Goal: Communication & Community: Answer question/provide support

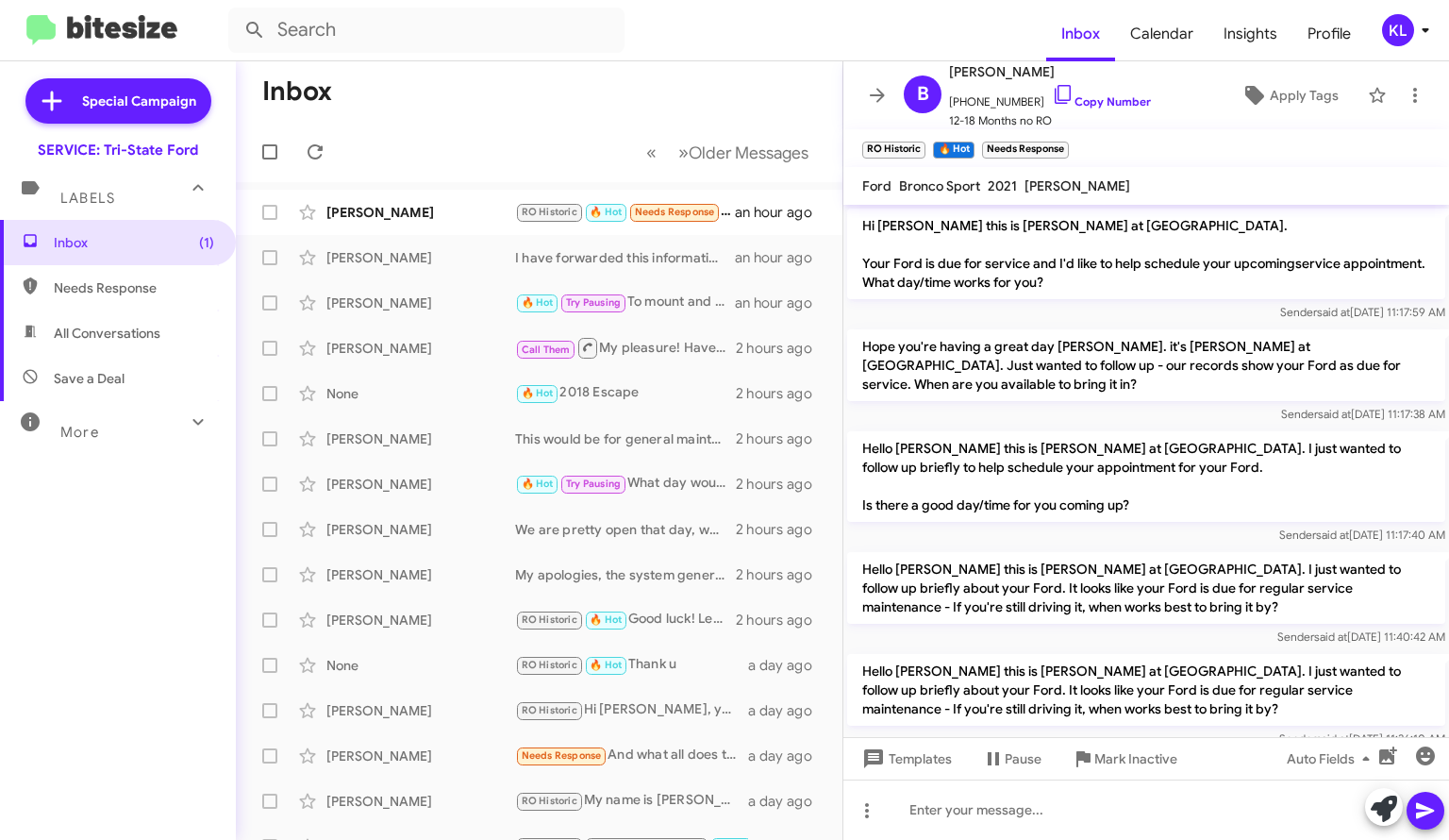
scroll to position [1297, 0]
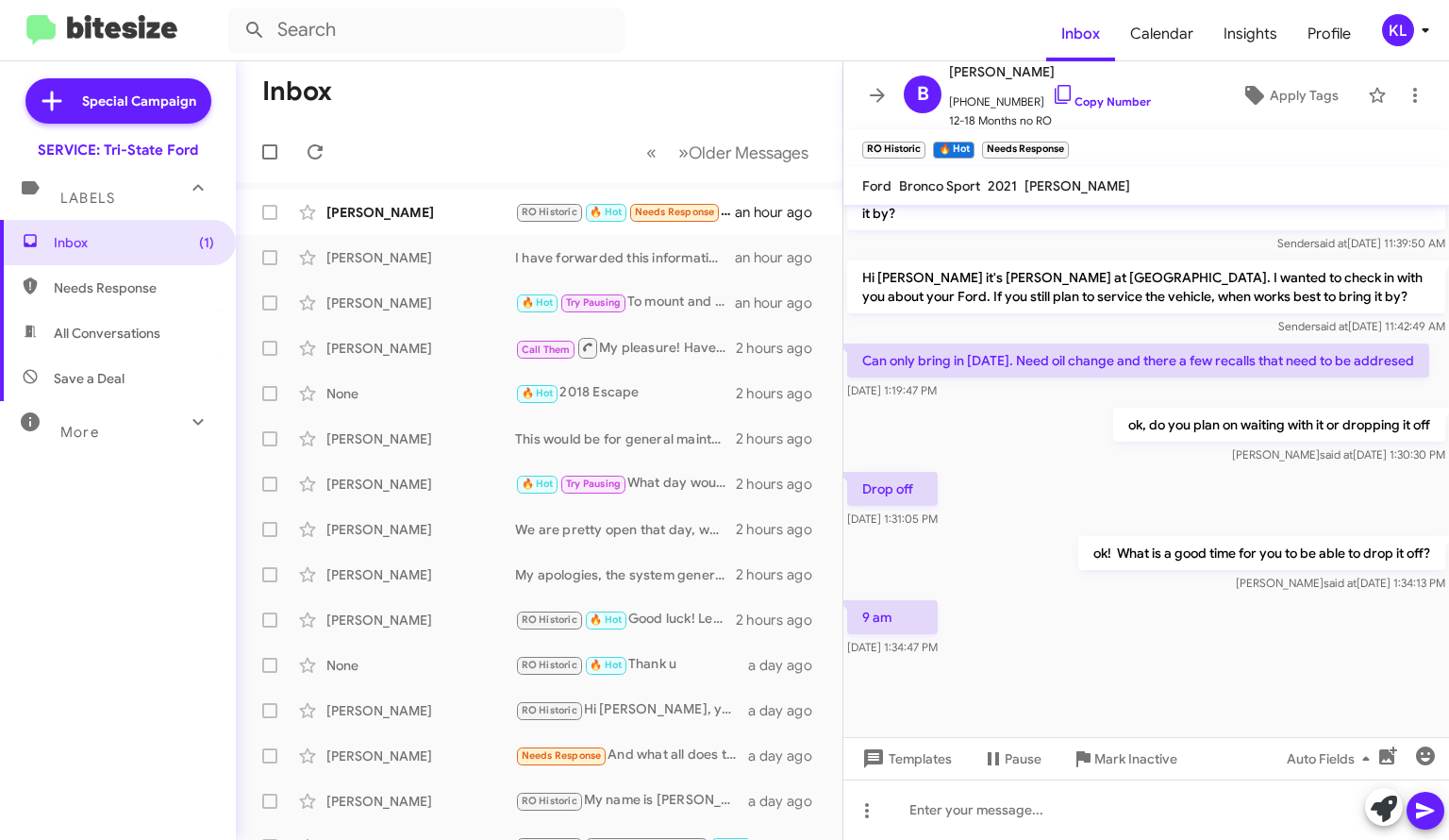
click at [408, 223] on div "[PERSON_NAME] RO Historic 🔥 Hot Needs Response 9 am an hour ago" at bounding box center [539, 212] width 576 height 38
click at [1068, 103] on link "Copy Number" at bounding box center [1101, 102] width 99 height 14
click at [1068, 104] on link "Copy Number" at bounding box center [1101, 102] width 99 height 14
click at [1004, 818] on div at bounding box center [1146, 809] width 606 height 61
drag, startPoint x: 945, startPoint y: 815, endPoint x: 926, endPoint y: 823, distance: 20.6
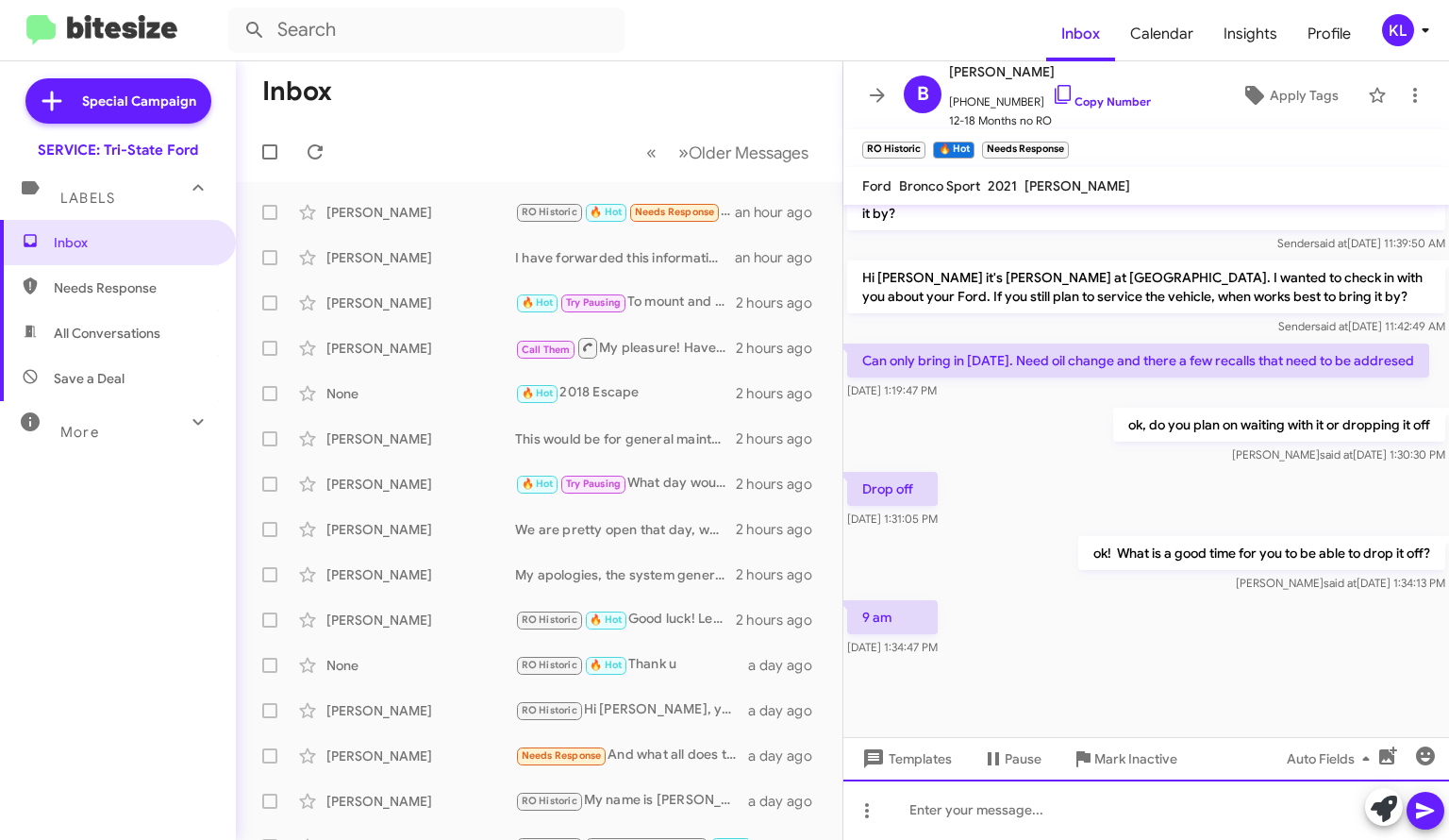
click at [943, 817] on div at bounding box center [1146, 809] width 606 height 61
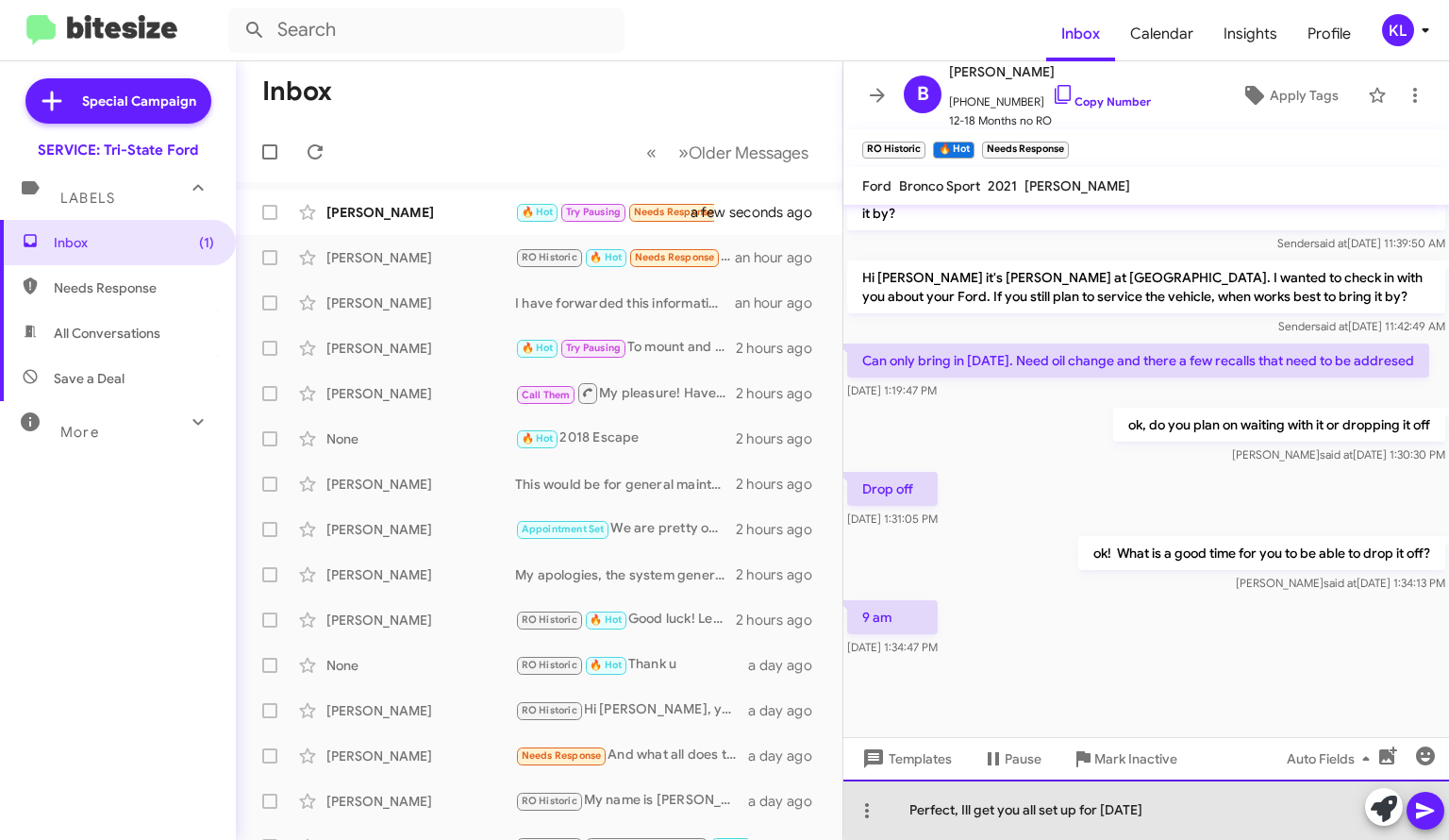
click at [1243, 807] on div "Perfect, Ill get you all set up for [DATE]" at bounding box center [1146, 809] width 606 height 61
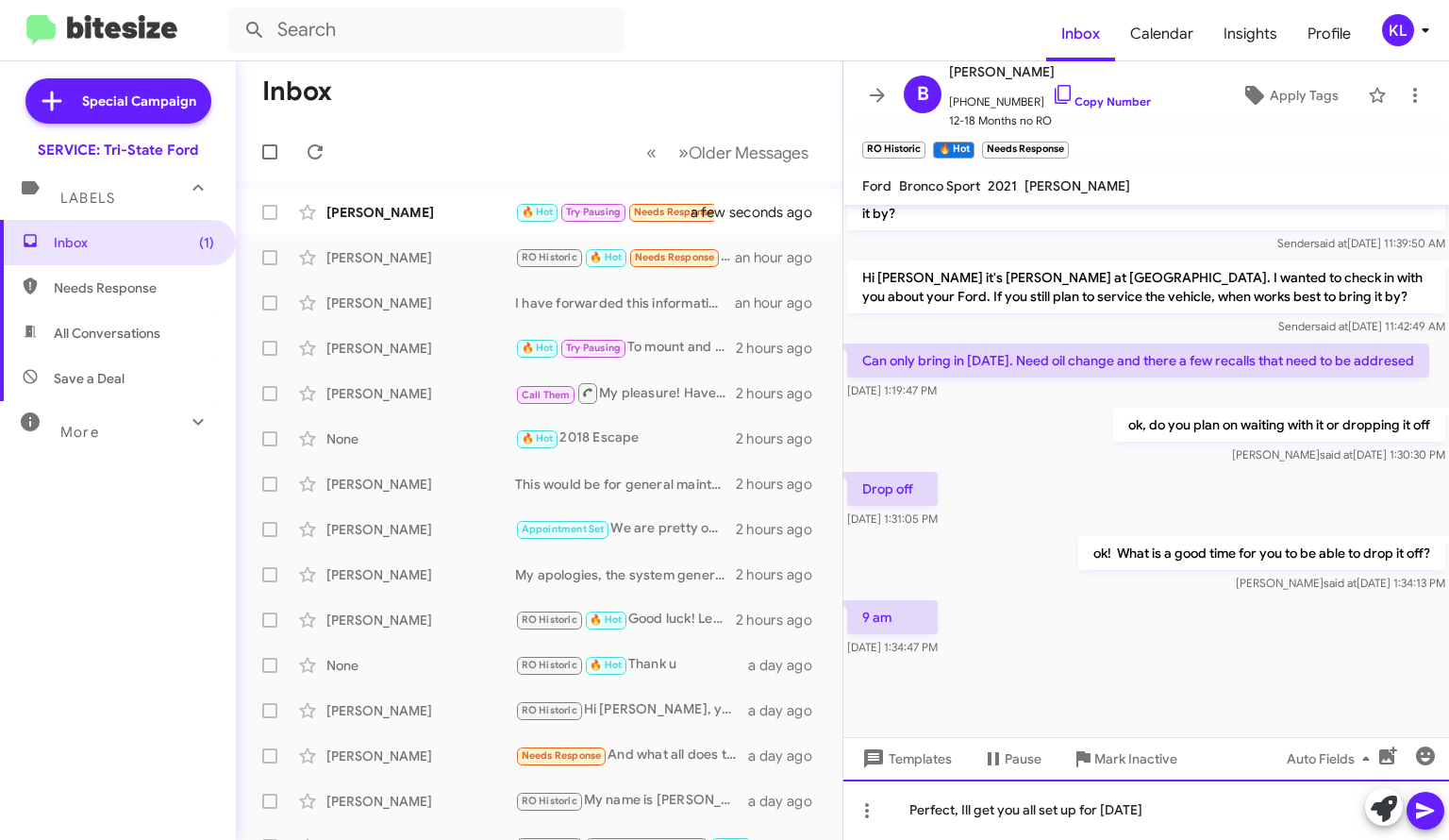
click at [1317, 815] on div "Perfect, Ill get you all set up for [DATE]" at bounding box center [1146, 809] width 606 height 61
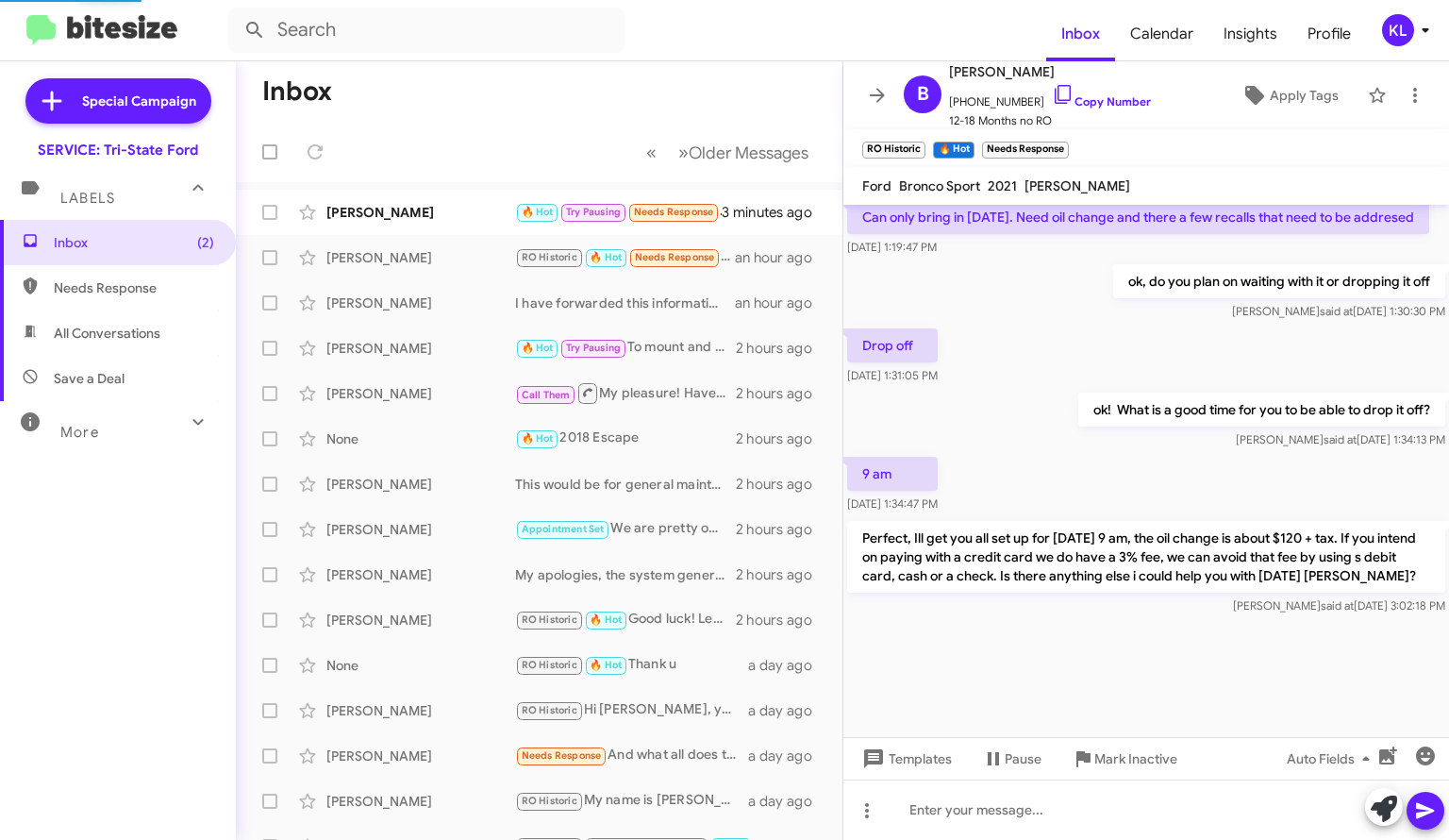
scroll to position [1260, 0]
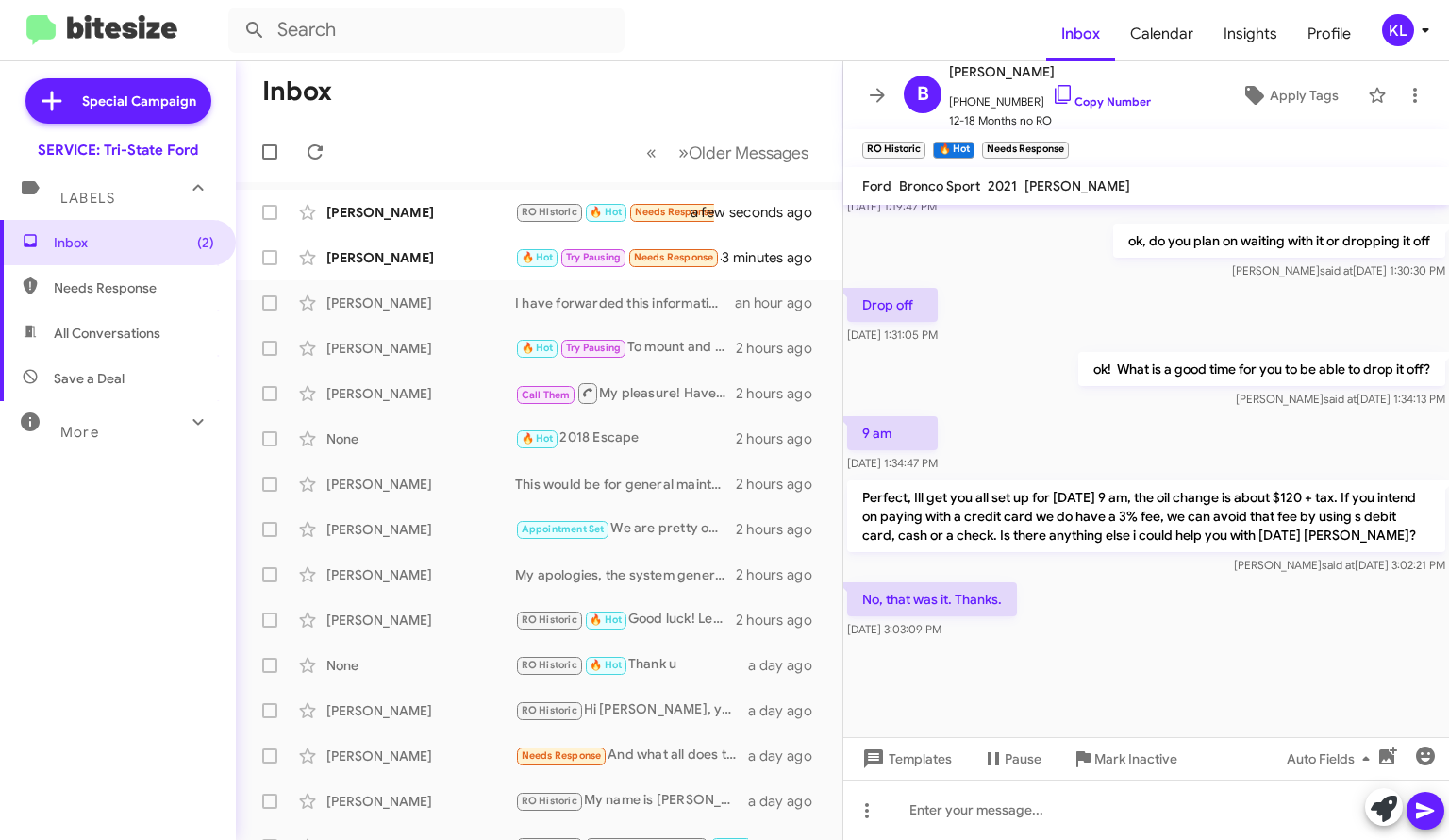
drag, startPoint x: 1068, startPoint y: 605, endPoint x: 1087, endPoint y: 620, distance: 24.2
click at [1068, 605] on div "No, that was it. Thanks. [DATE] 3:03:09 PM" at bounding box center [1146, 610] width 606 height 64
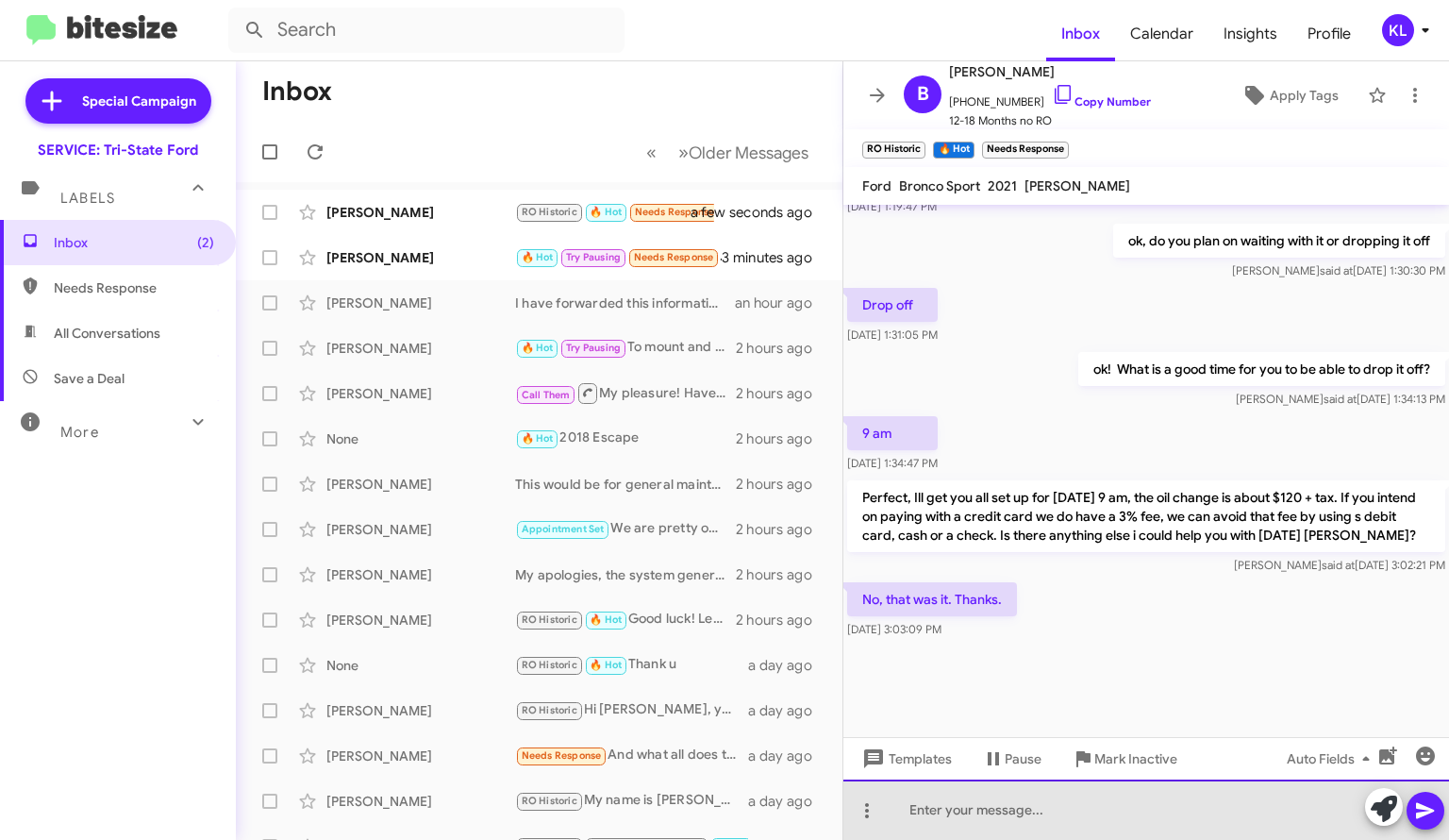
click at [1043, 820] on div at bounding box center [1146, 809] width 606 height 61
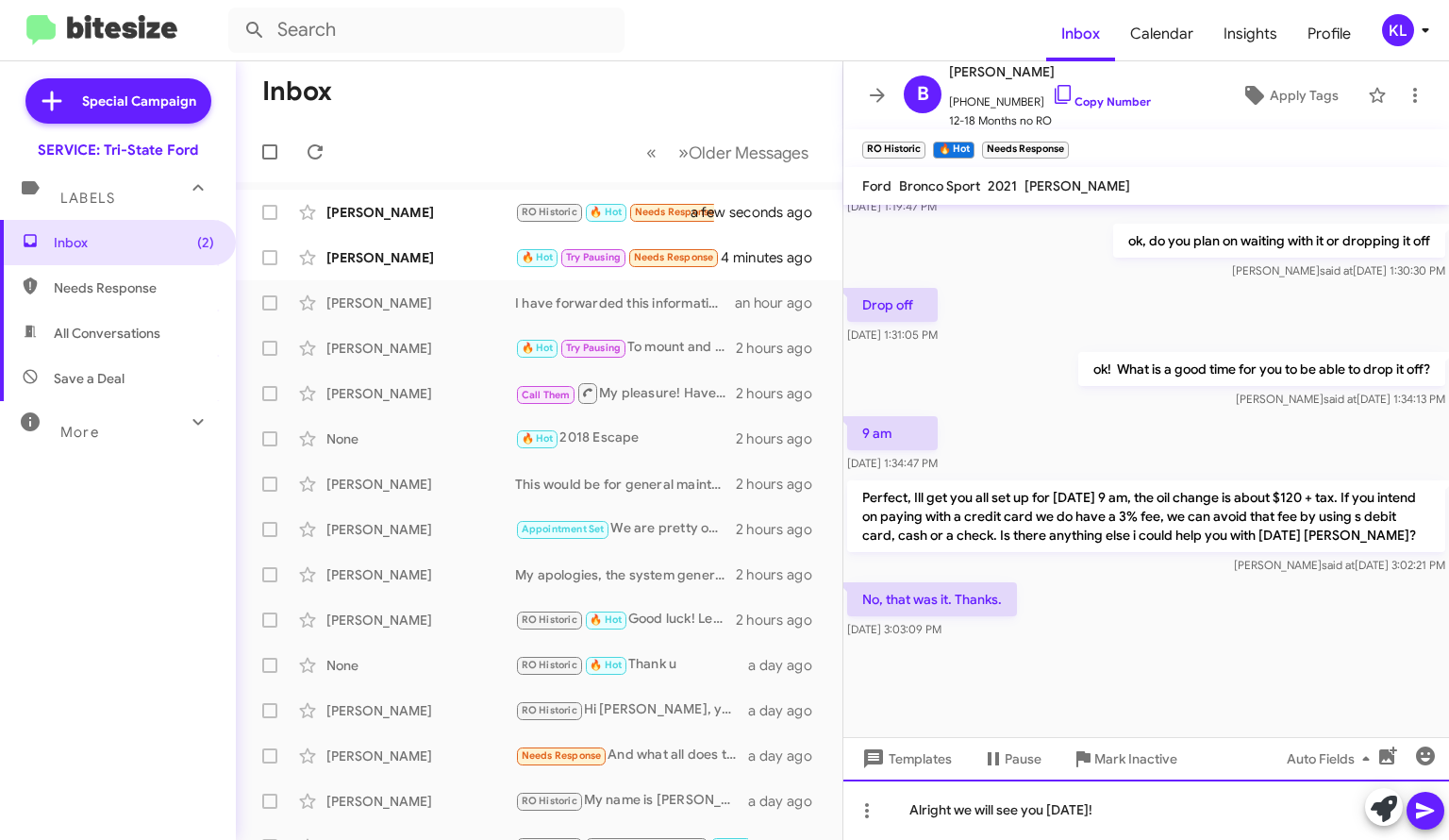
click at [1166, 814] on div "Alright we will see you [DATE]!" at bounding box center [1146, 809] width 606 height 61
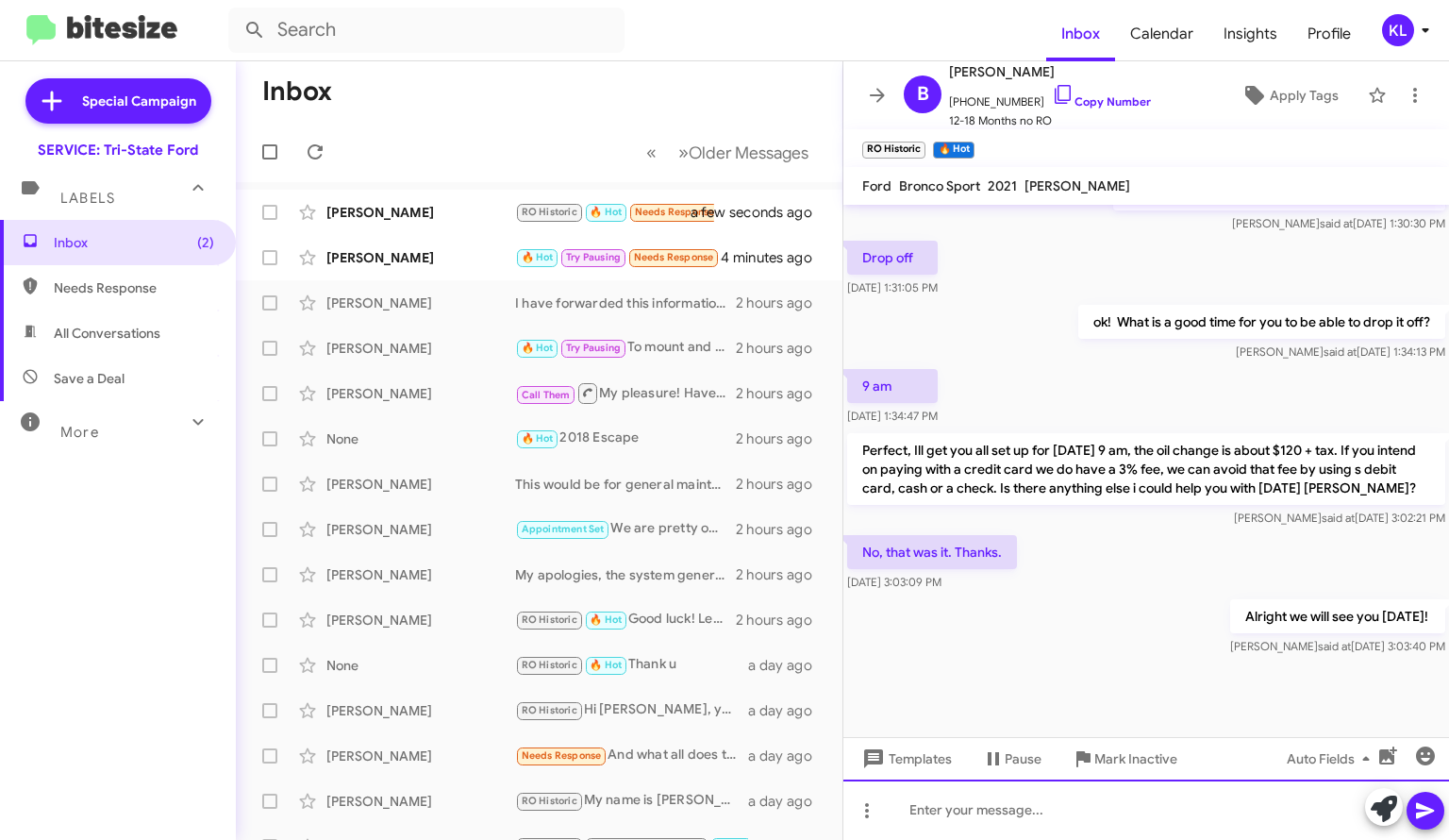
scroll to position [2187, 0]
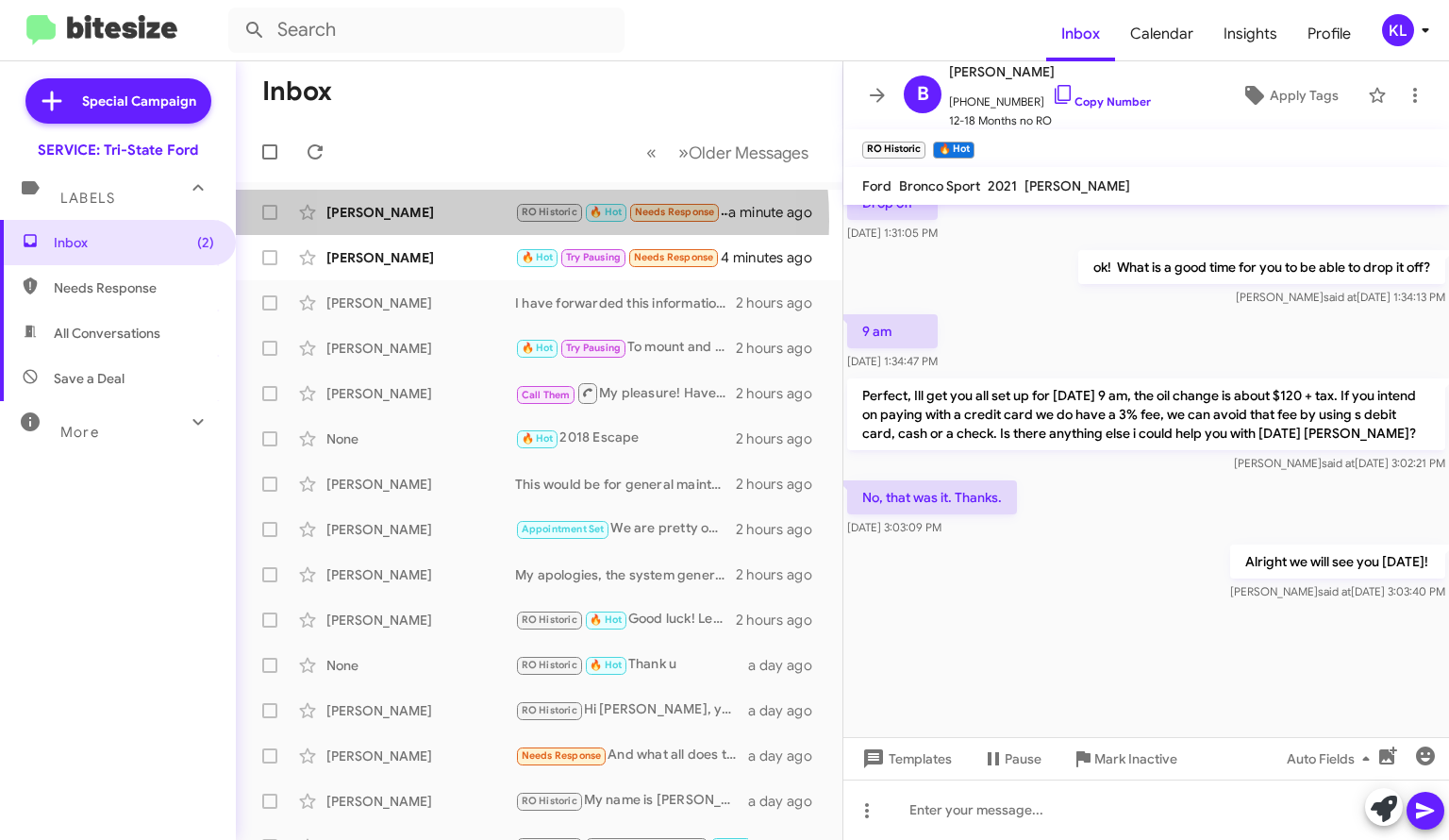
click at [452, 221] on div "[PERSON_NAME]" at bounding box center [421, 212] width 188 height 19
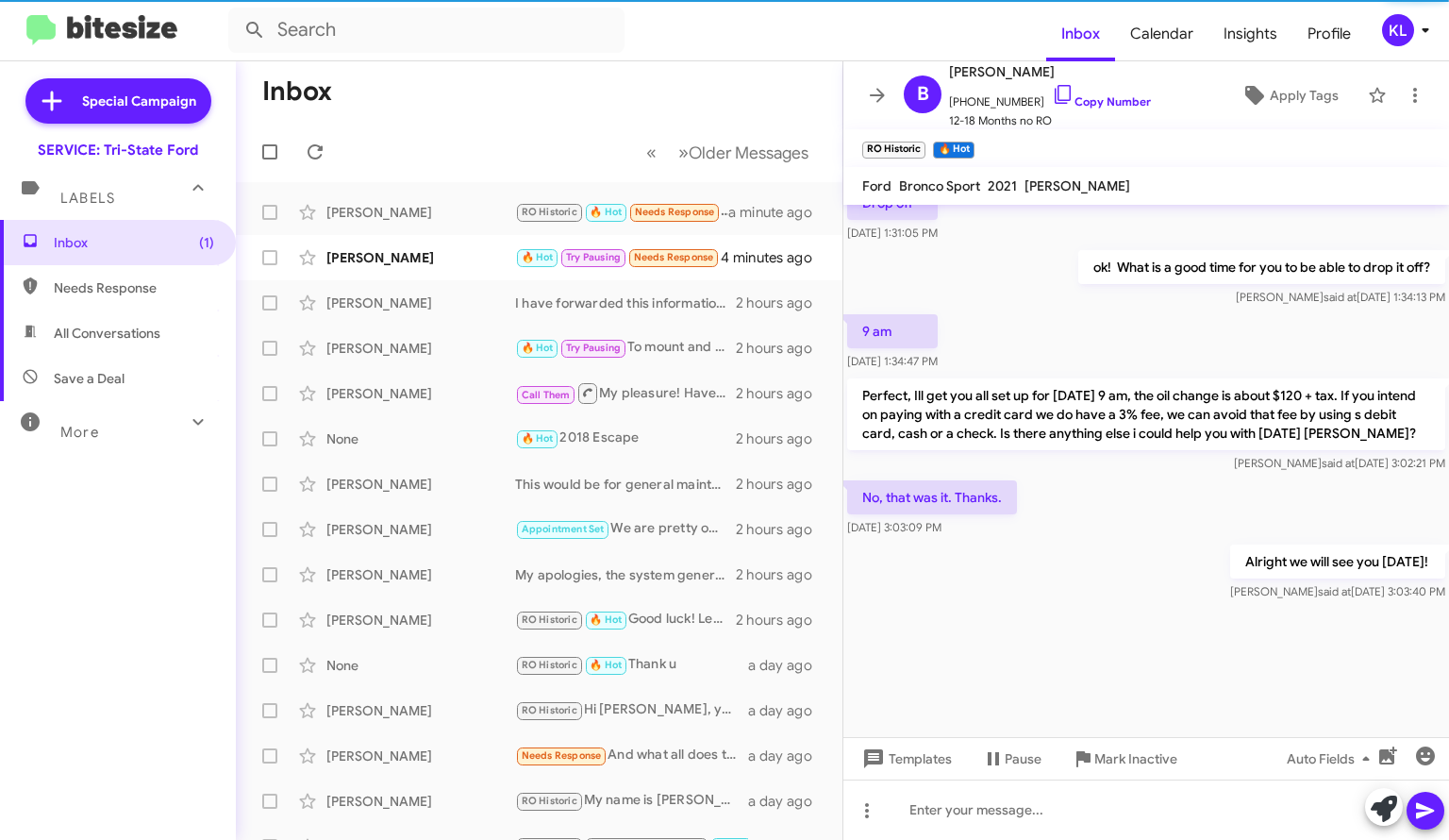
click at [465, 257] on div "[PERSON_NAME]" at bounding box center [421, 257] width 188 height 19
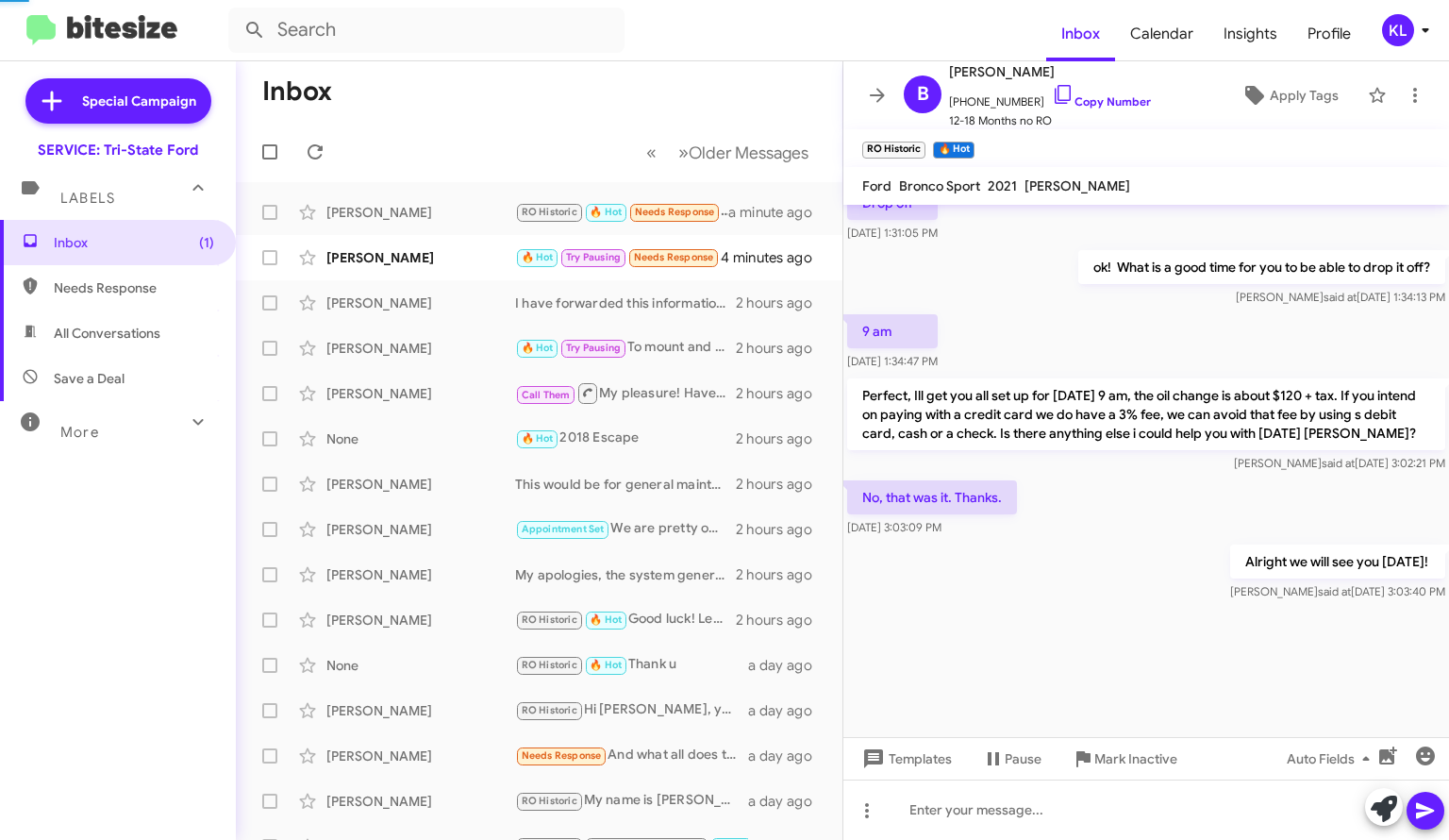
scroll to position [539, 0]
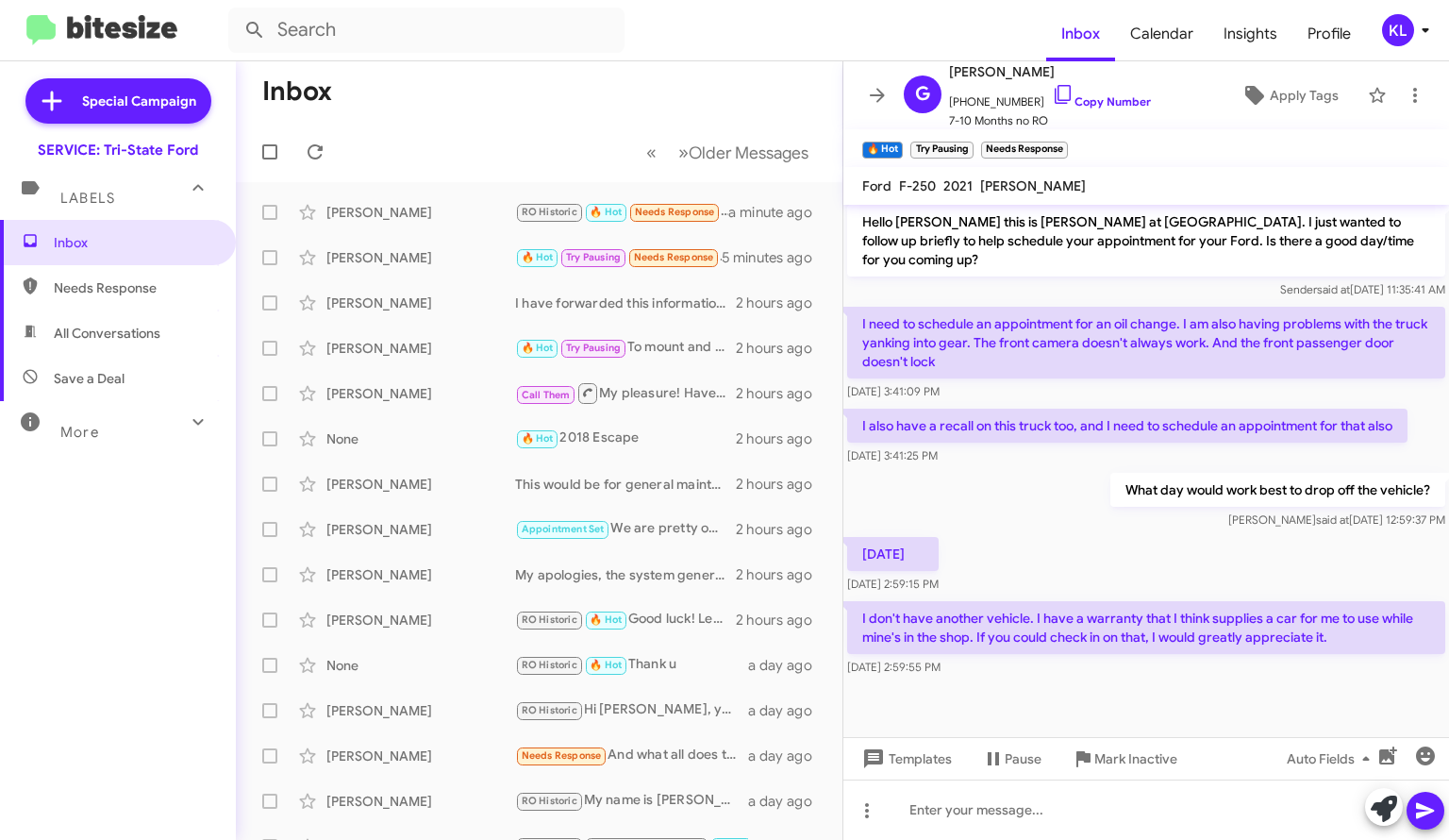
click at [1084, 103] on link "Copy Number" at bounding box center [1101, 102] width 99 height 14
click at [458, 208] on div "[PERSON_NAME]" at bounding box center [421, 212] width 188 height 19
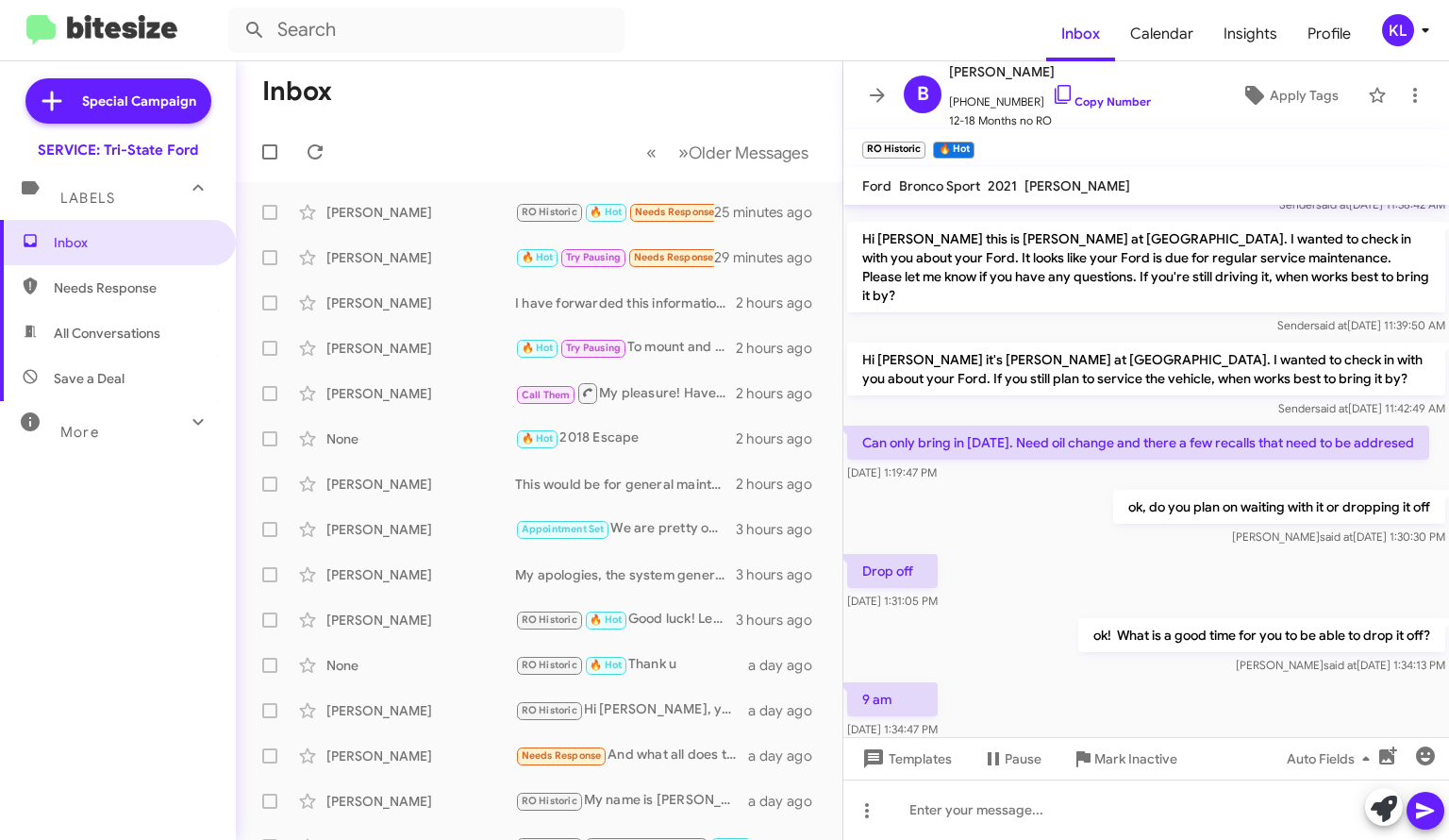
scroll to position [2062, 0]
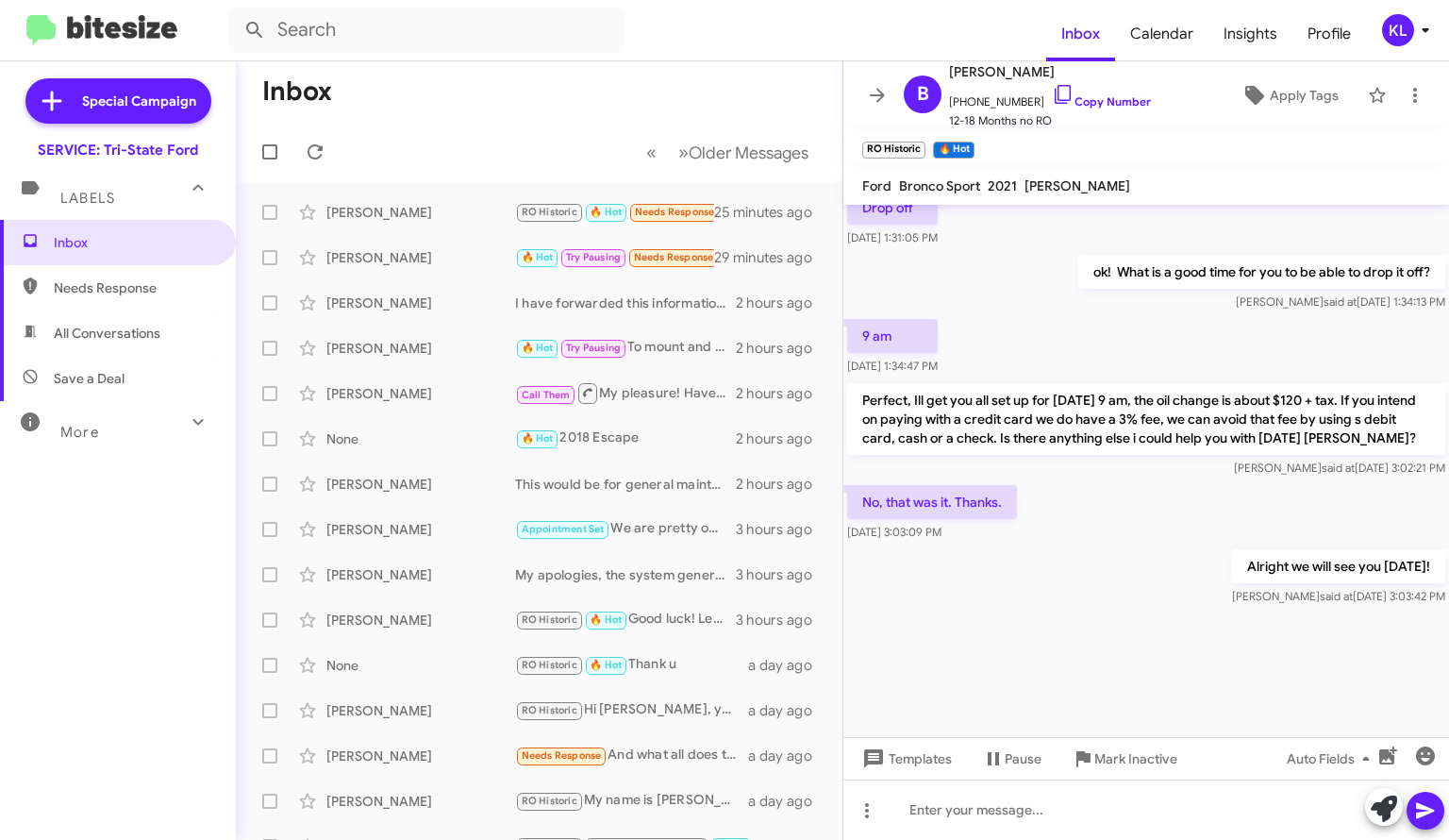
click at [698, 213] on span "Needs Response" at bounding box center [675, 211] width 80 height 12
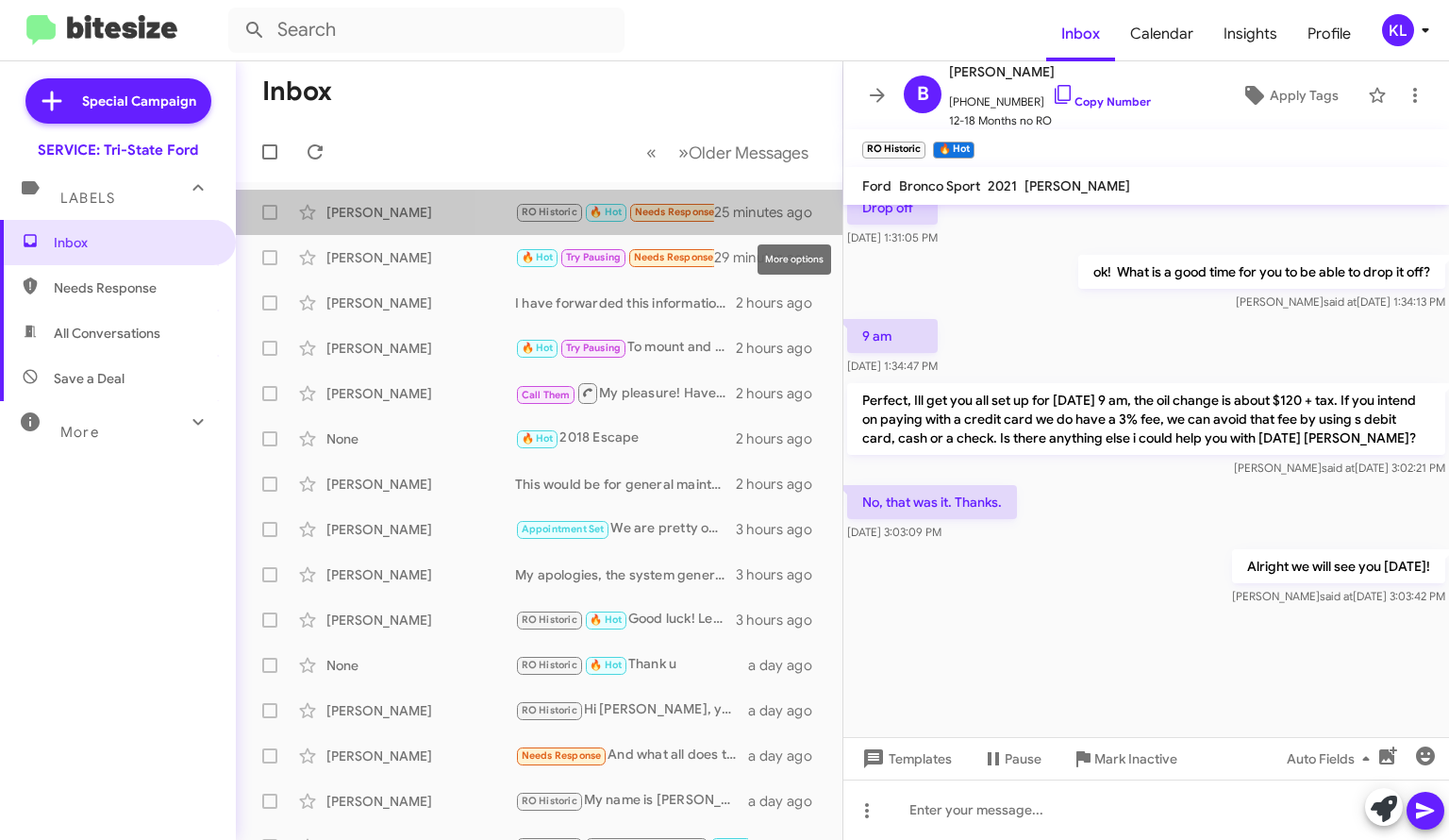
click at [0, 0] on icon at bounding box center [0, 0] width 0 height 0
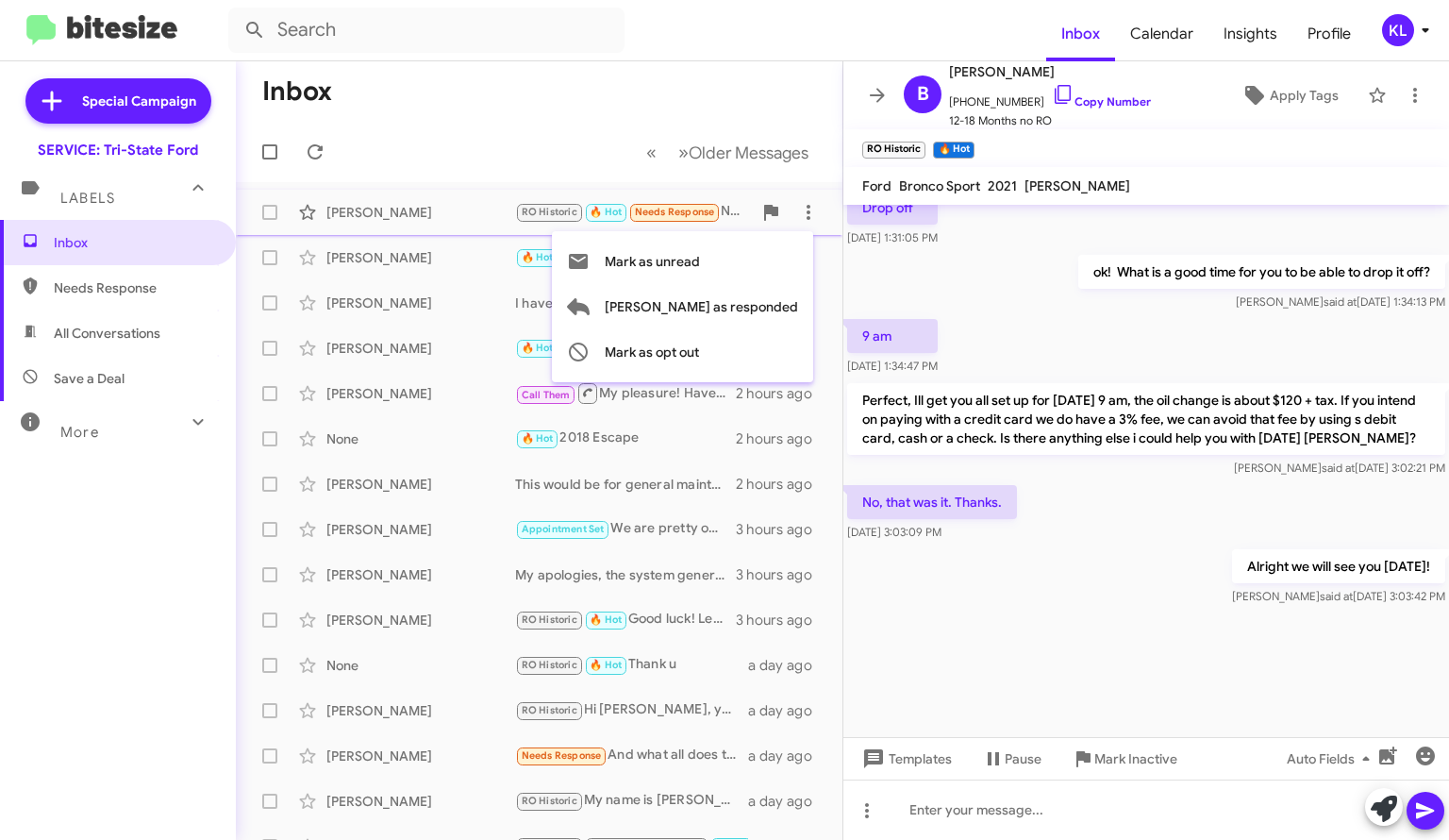
click at [777, 317] on span "[PERSON_NAME] as responded" at bounding box center [702, 306] width 193 height 45
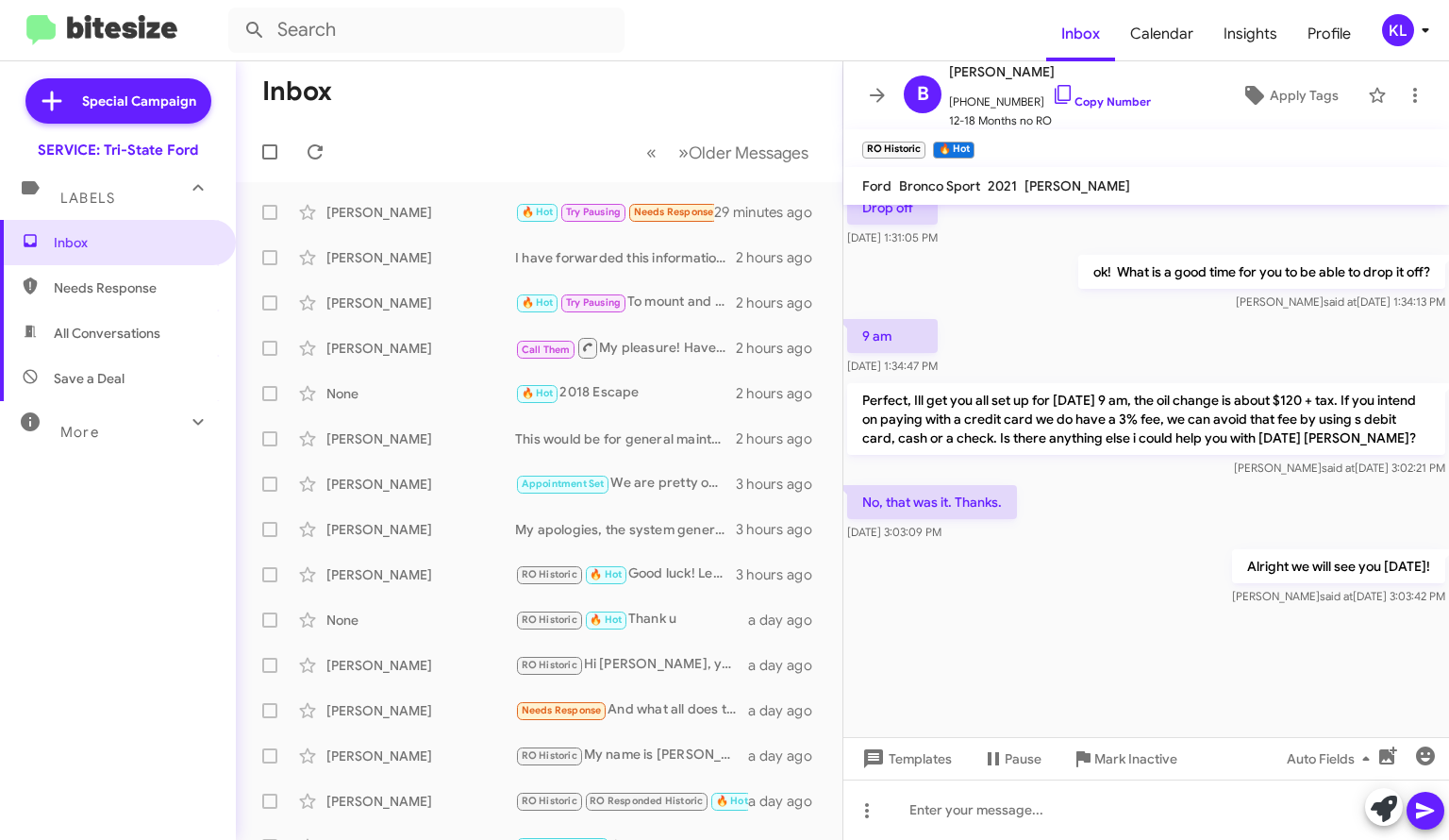
click at [662, 298] on div "🔥 Hot Try Pausing To mount and balance four tires it is $228.64 +tax" at bounding box center [626, 303] width 221 height 22
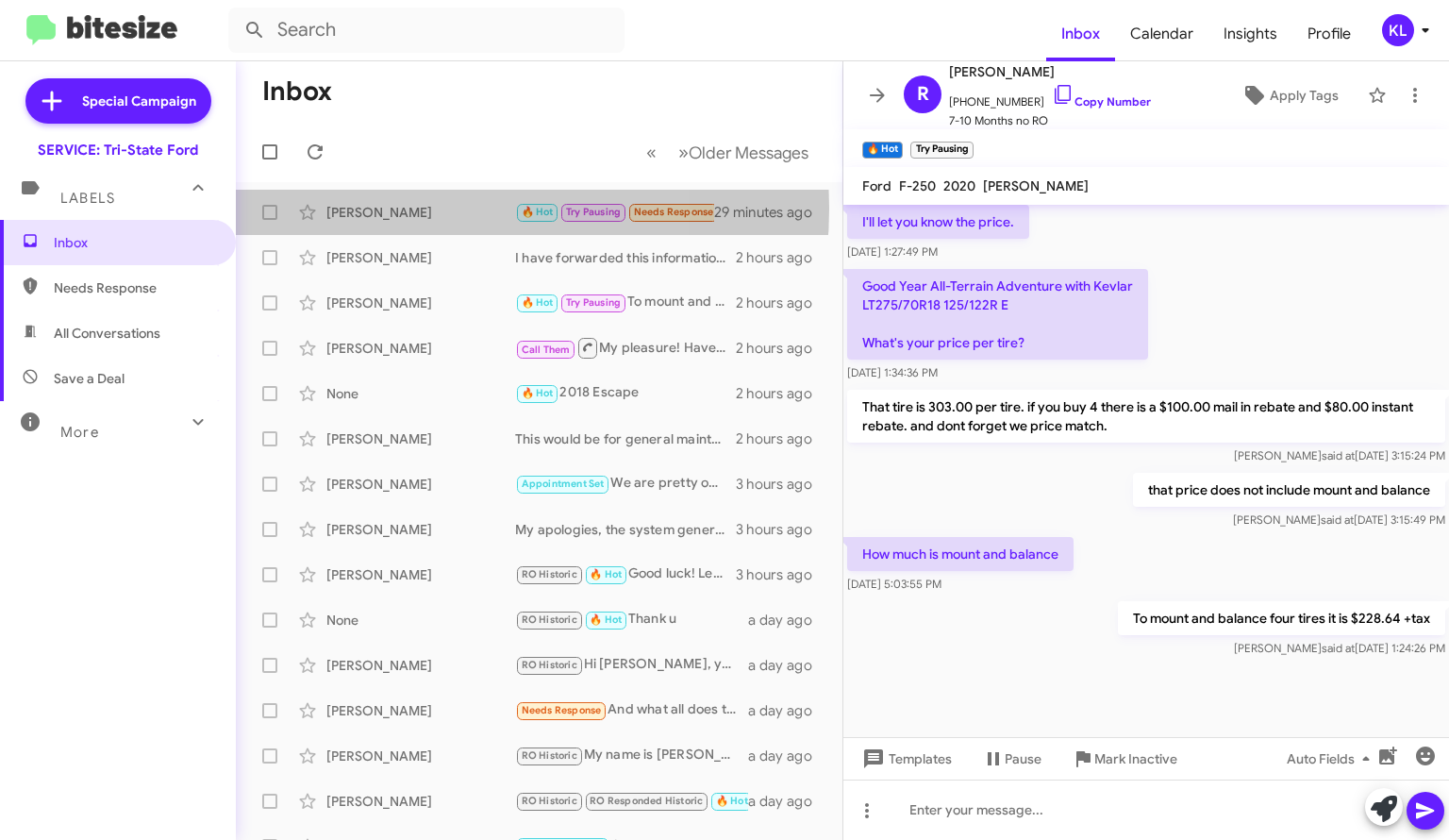
click at [399, 207] on div "[PERSON_NAME]" at bounding box center [421, 212] width 188 height 19
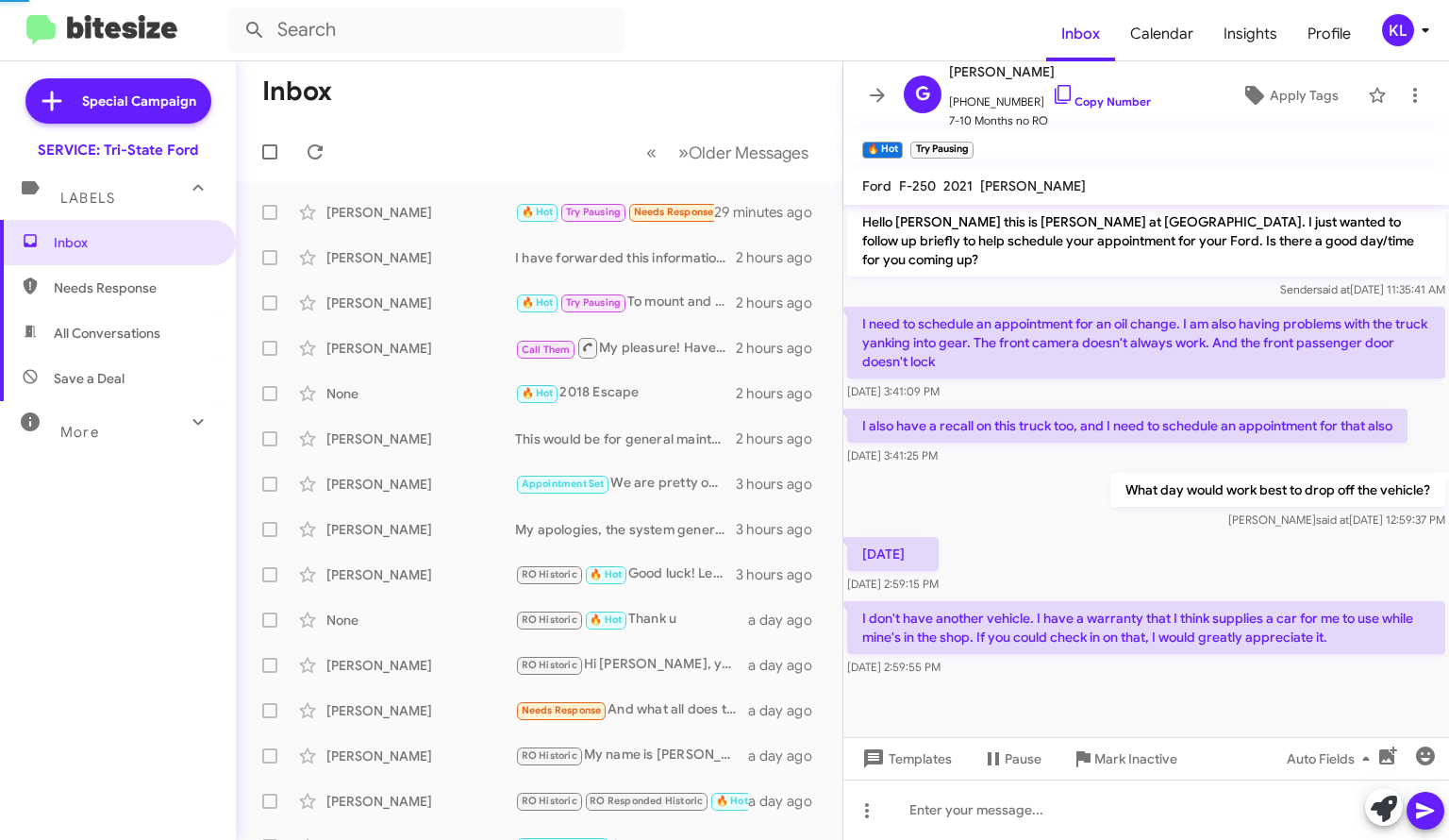
scroll to position [539, 0]
click at [413, 133] on mat-toolbar-row "« Previous » Next Older Messages" at bounding box center [539, 151] width 607 height 61
click at [887, 101] on icon at bounding box center [877, 95] width 23 height 23
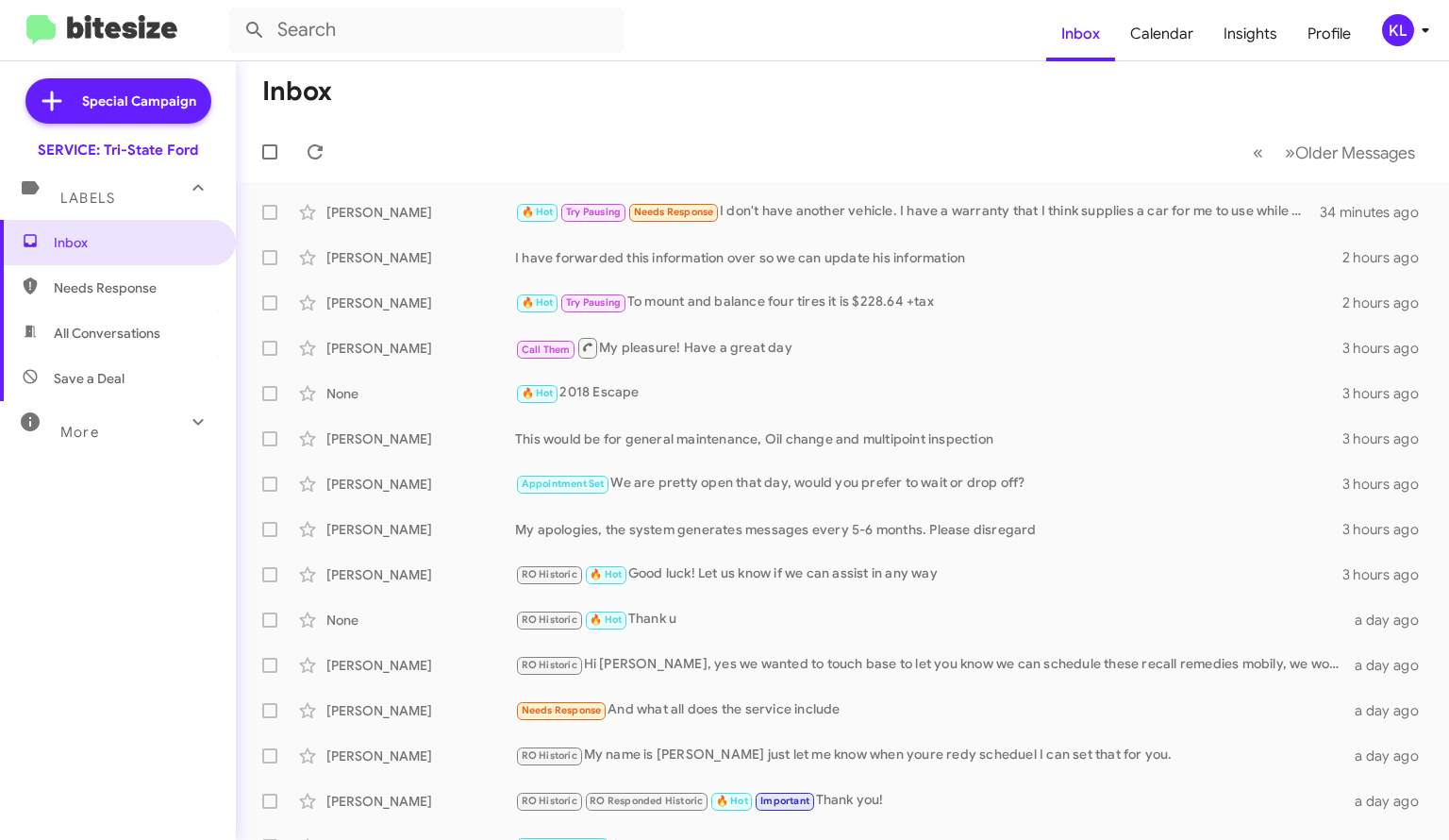
click at [697, 133] on mat-toolbar-row "« Previous » Next Older Messages" at bounding box center [842, 151] width 1213 height 61
click at [971, 215] on div "🔥 Hot Try Pausing Needs Response I don't have another vehicle. I have a warrant…" at bounding box center [918, 212] width 805 height 22
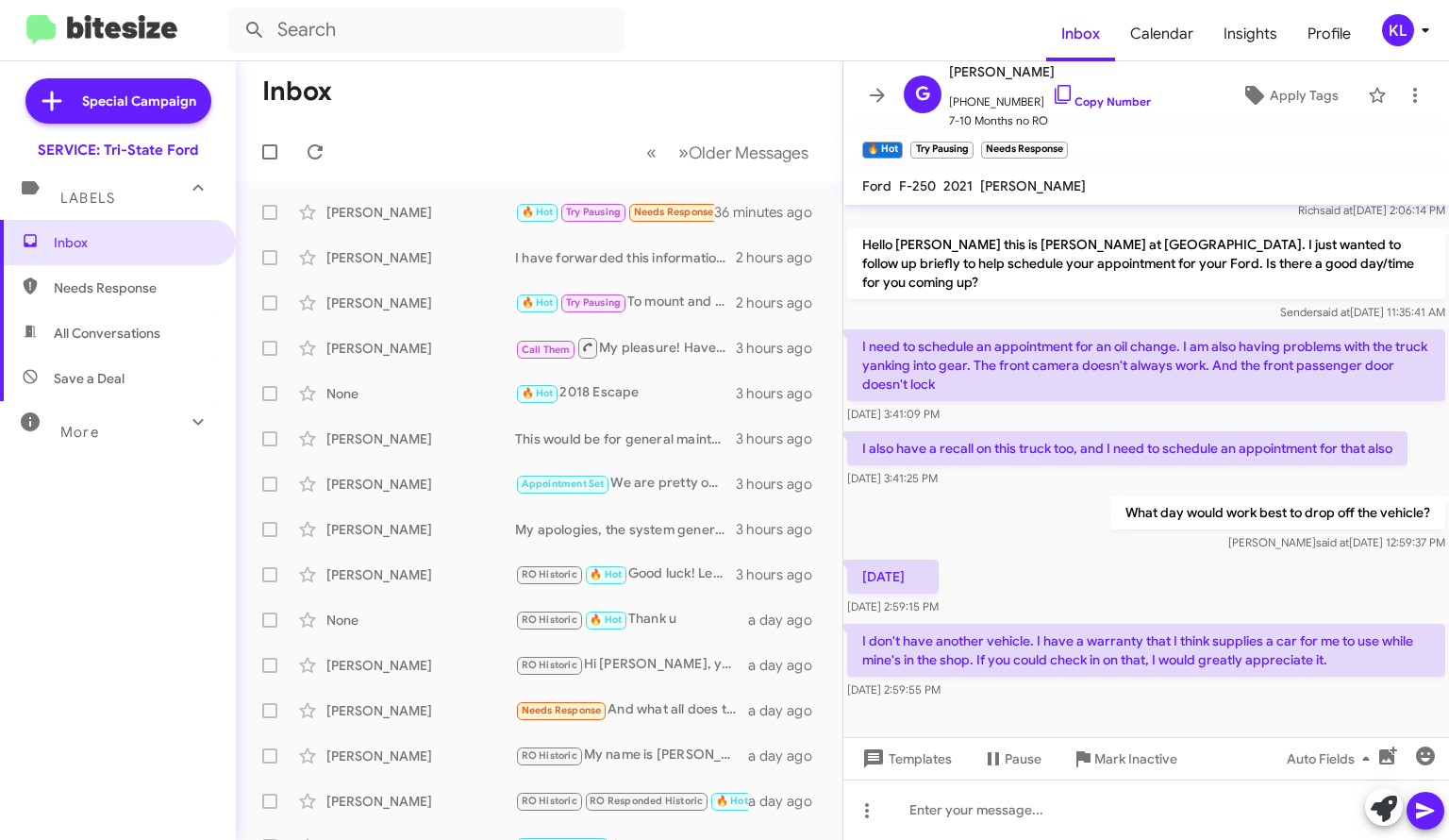
scroll to position [539, 0]
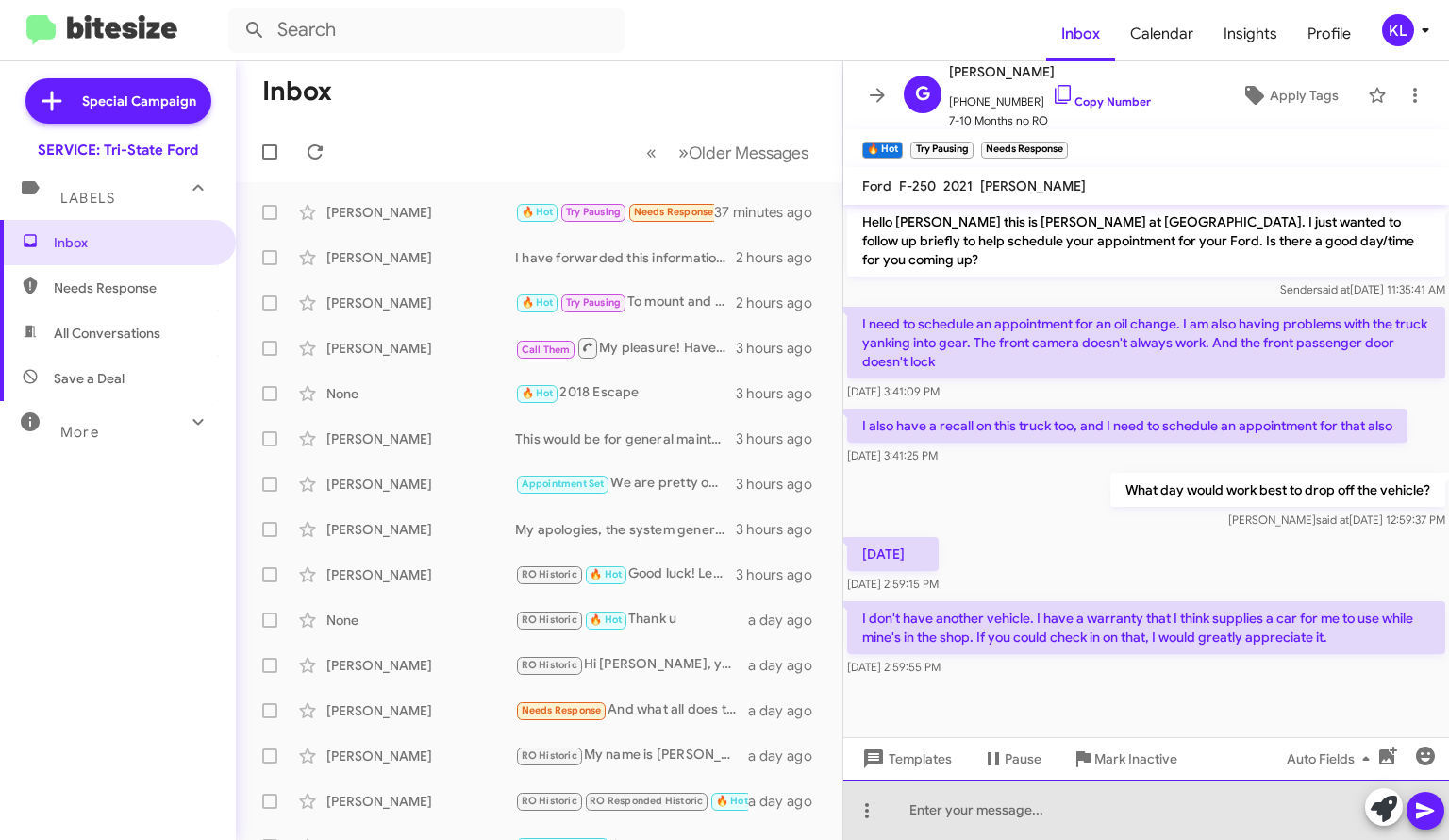
click at [1060, 810] on div at bounding box center [1146, 809] width 606 height 61
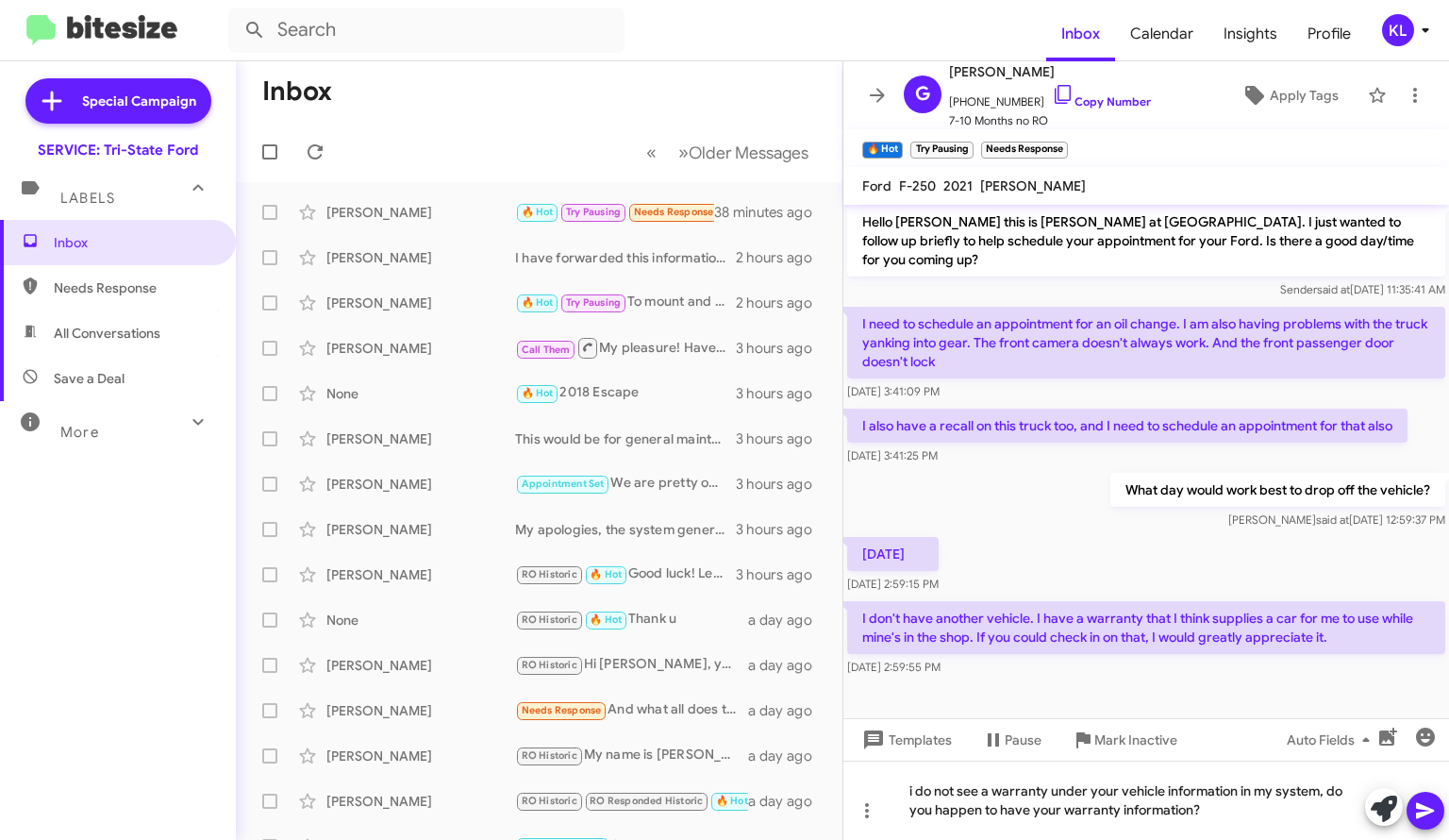
click at [1422, 805] on icon at bounding box center [1425, 811] width 18 height 16
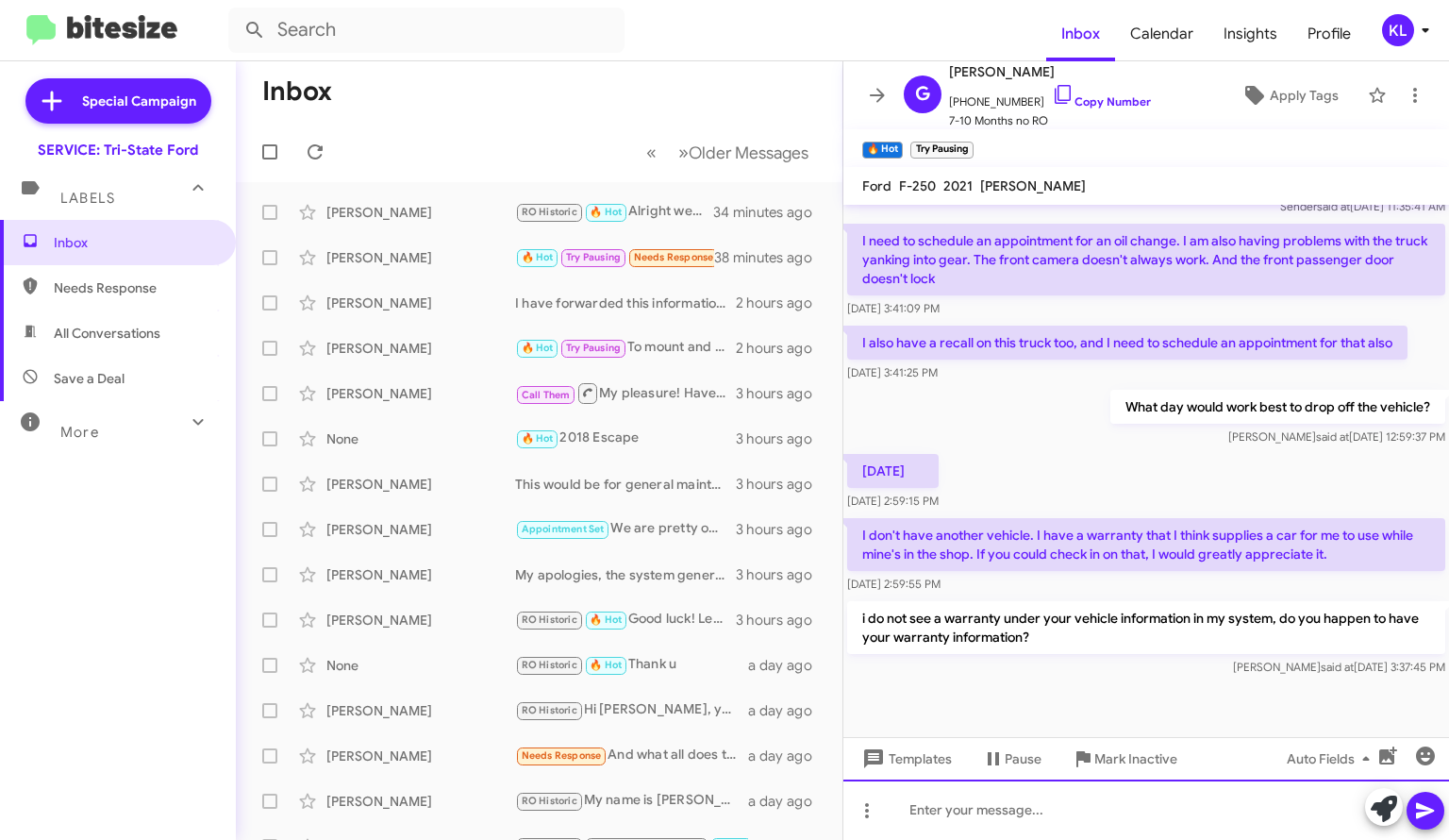
scroll to position [627, 0]
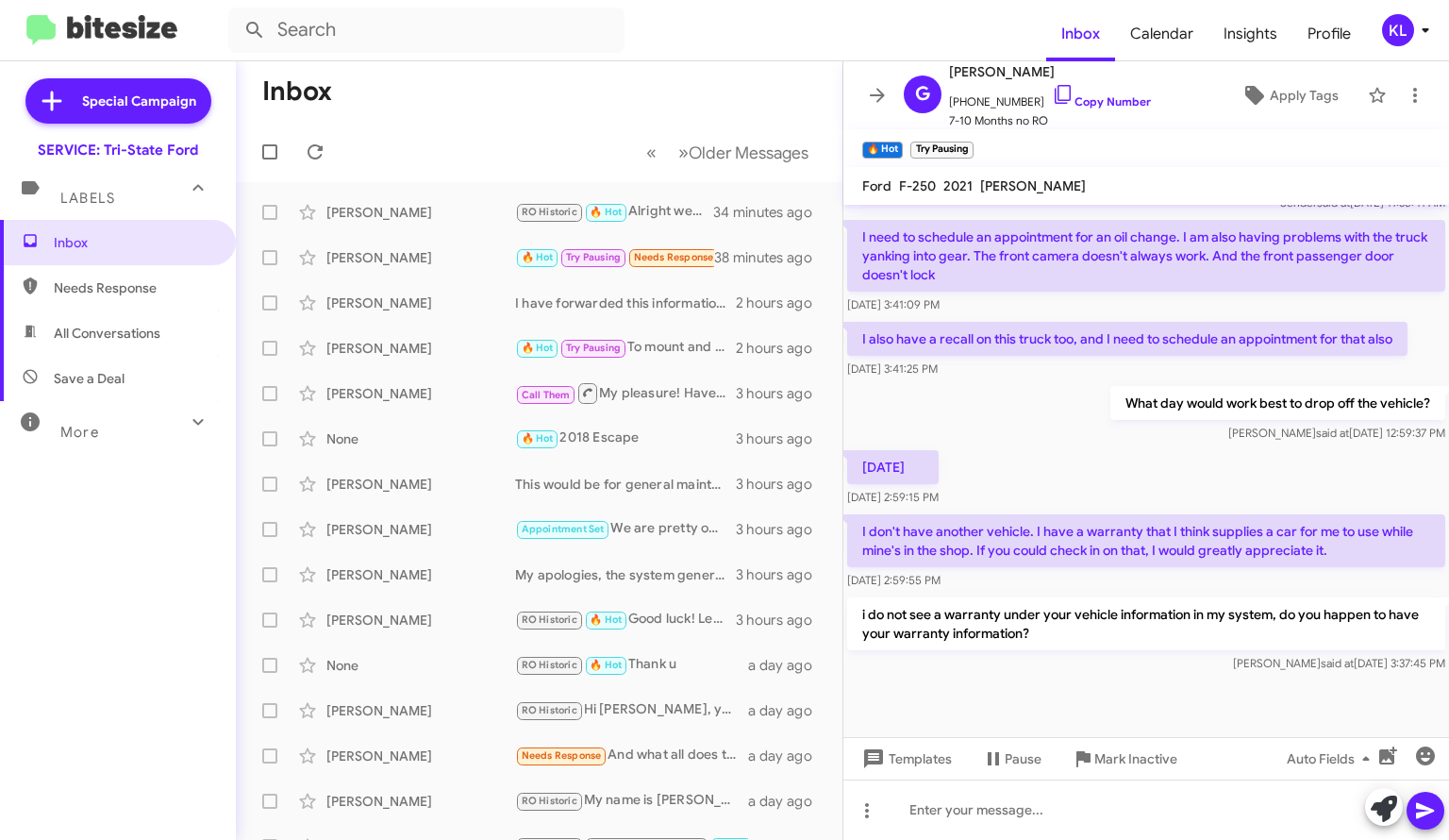
click at [383, 255] on div "[PERSON_NAME]" at bounding box center [421, 257] width 188 height 19
click at [413, 211] on div "[PERSON_NAME]" at bounding box center [421, 212] width 188 height 19
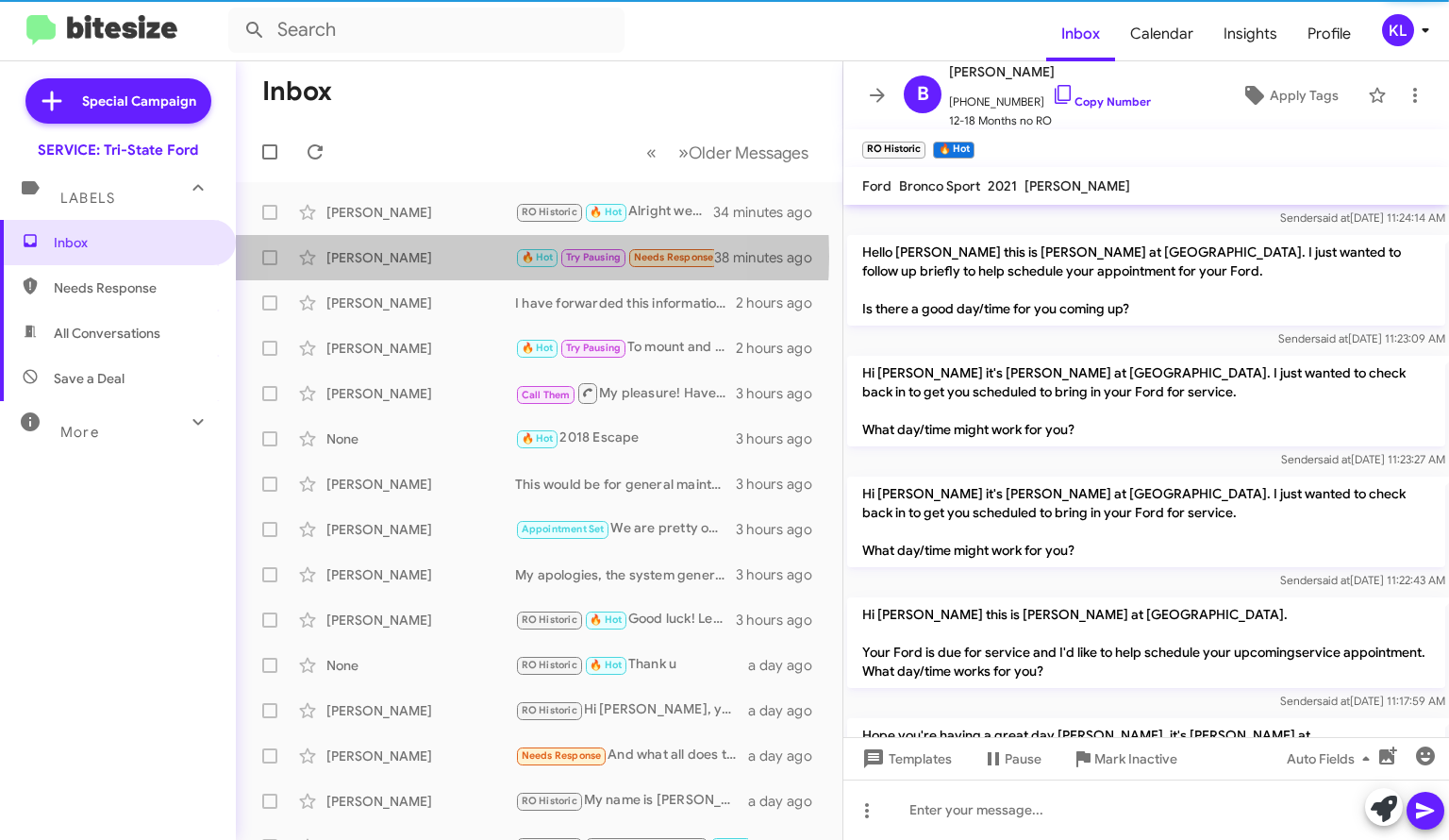
click at [429, 256] on div "[PERSON_NAME]" at bounding box center [421, 257] width 188 height 19
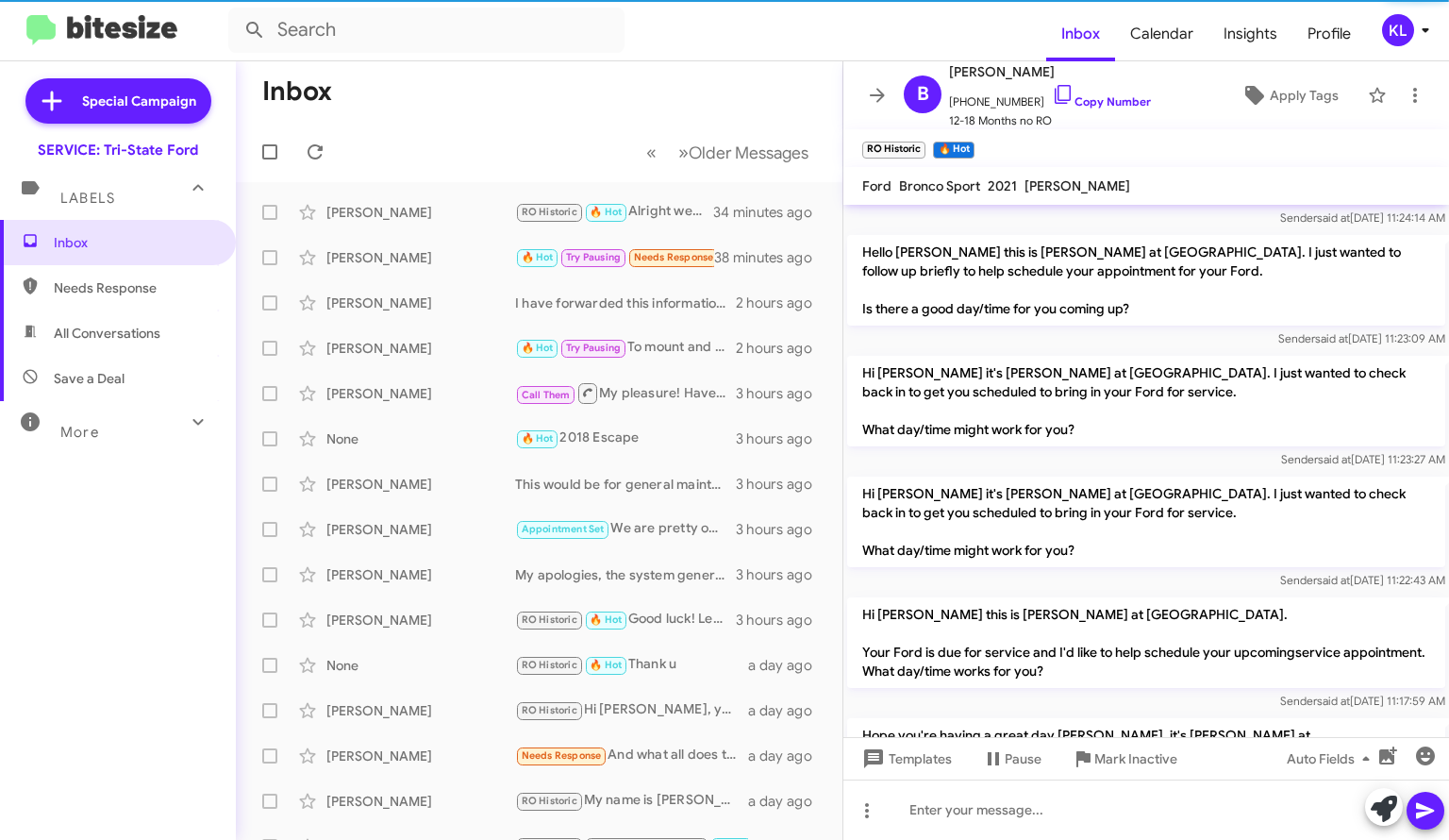
scroll to position [627, 0]
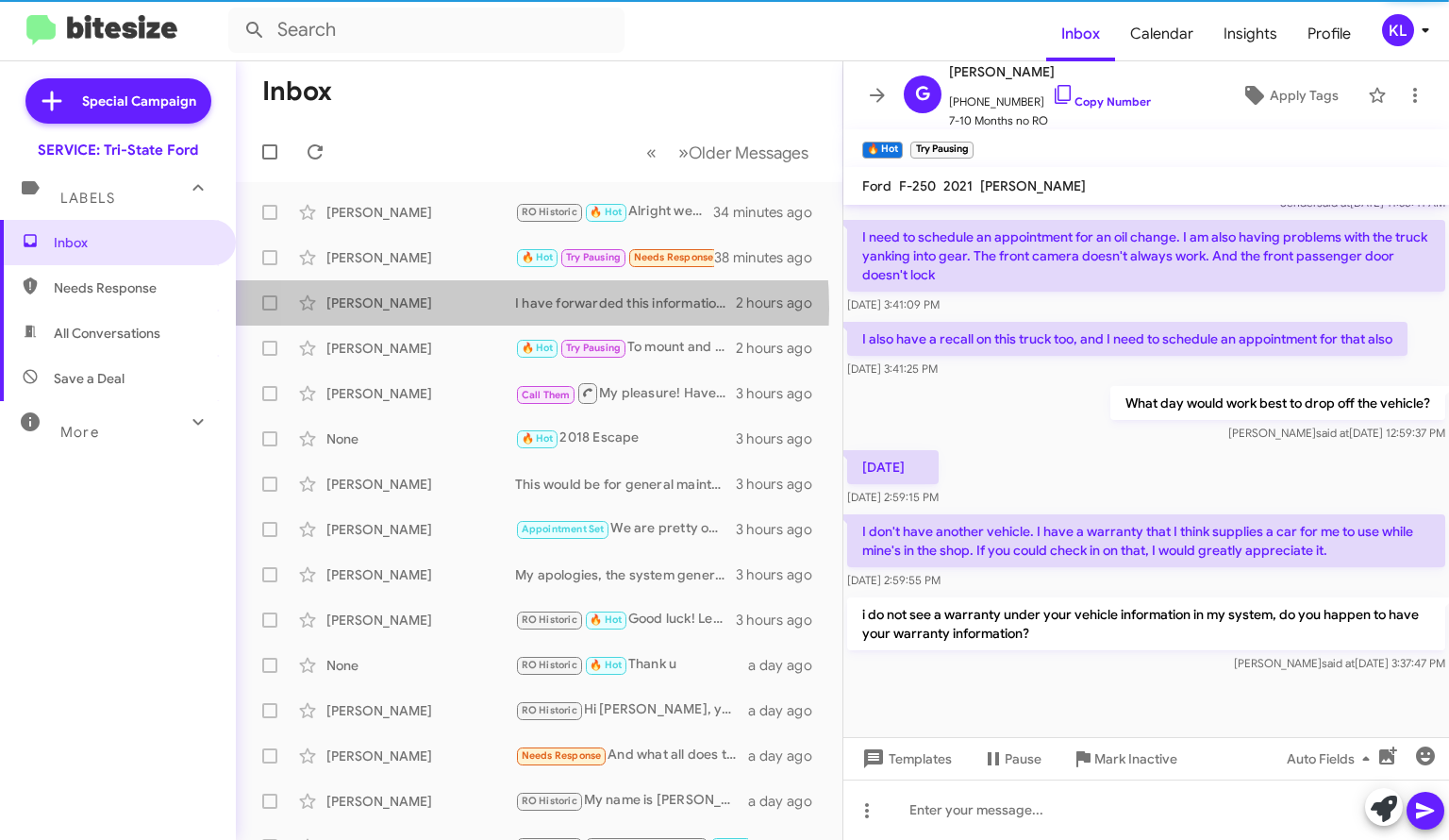
click at [435, 309] on div "[PERSON_NAME]" at bounding box center [421, 302] width 188 height 19
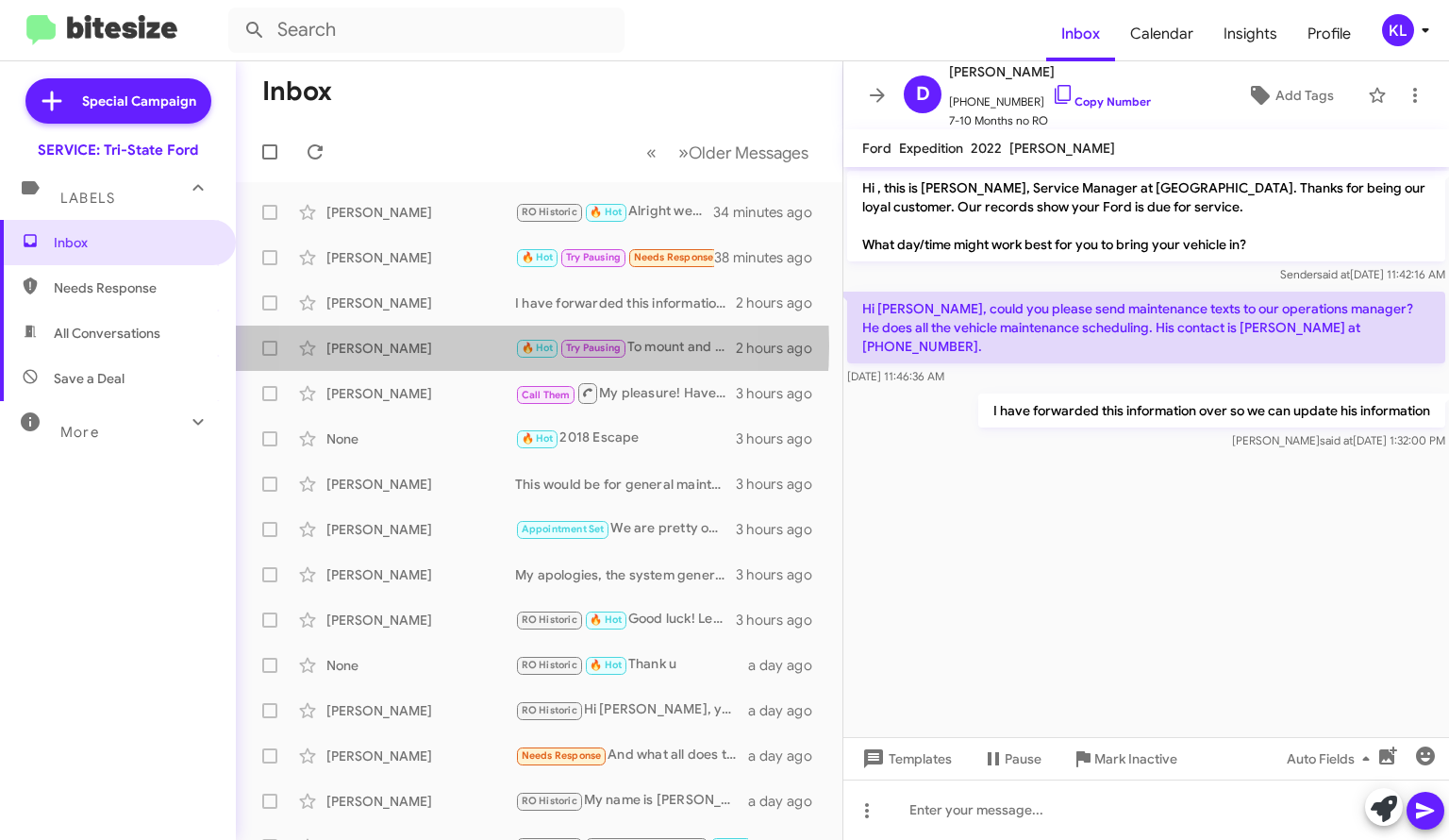
click at [434, 345] on div "[PERSON_NAME]" at bounding box center [421, 348] width 188 height 19
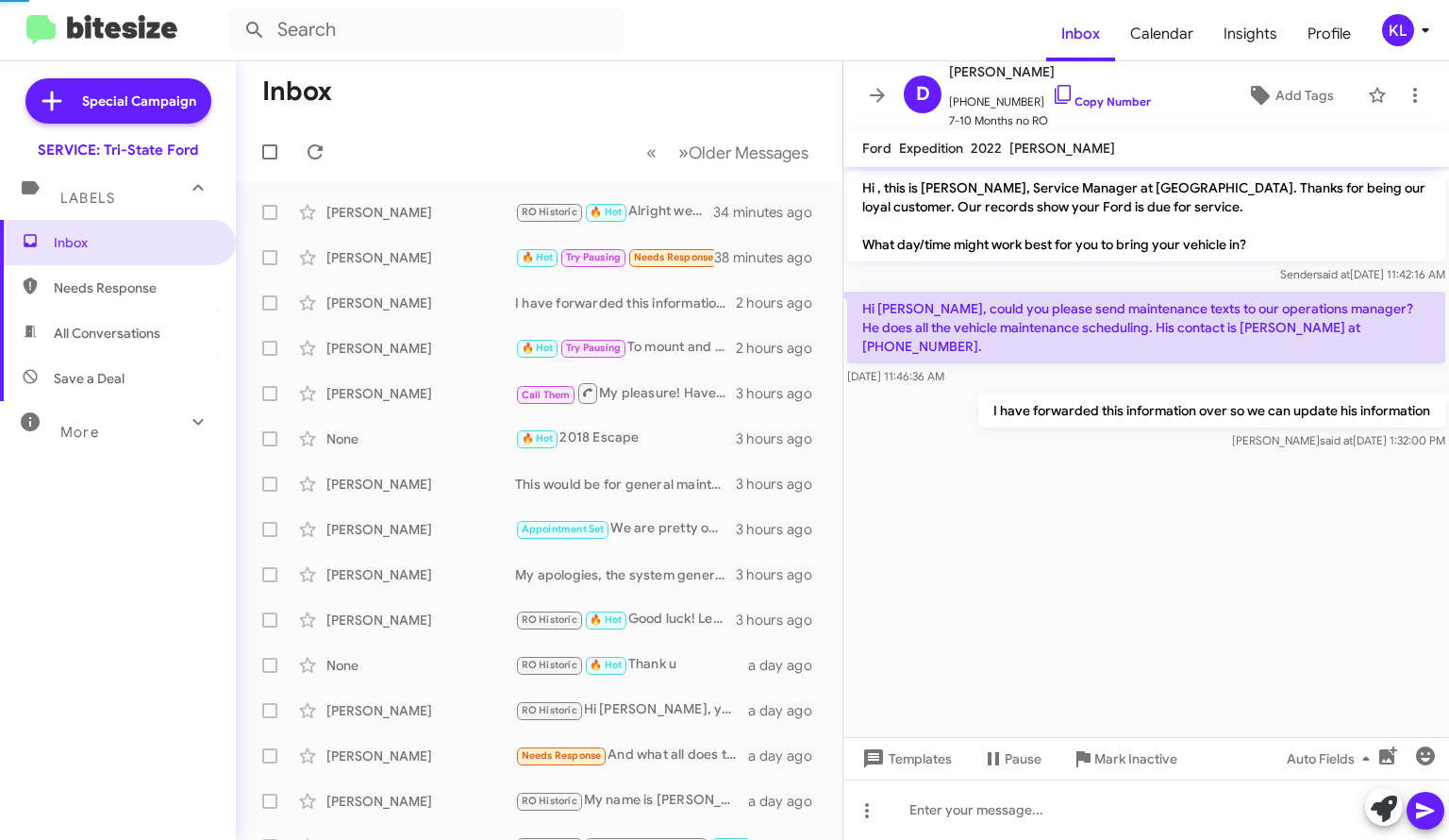
scroll to position [1071, 0]
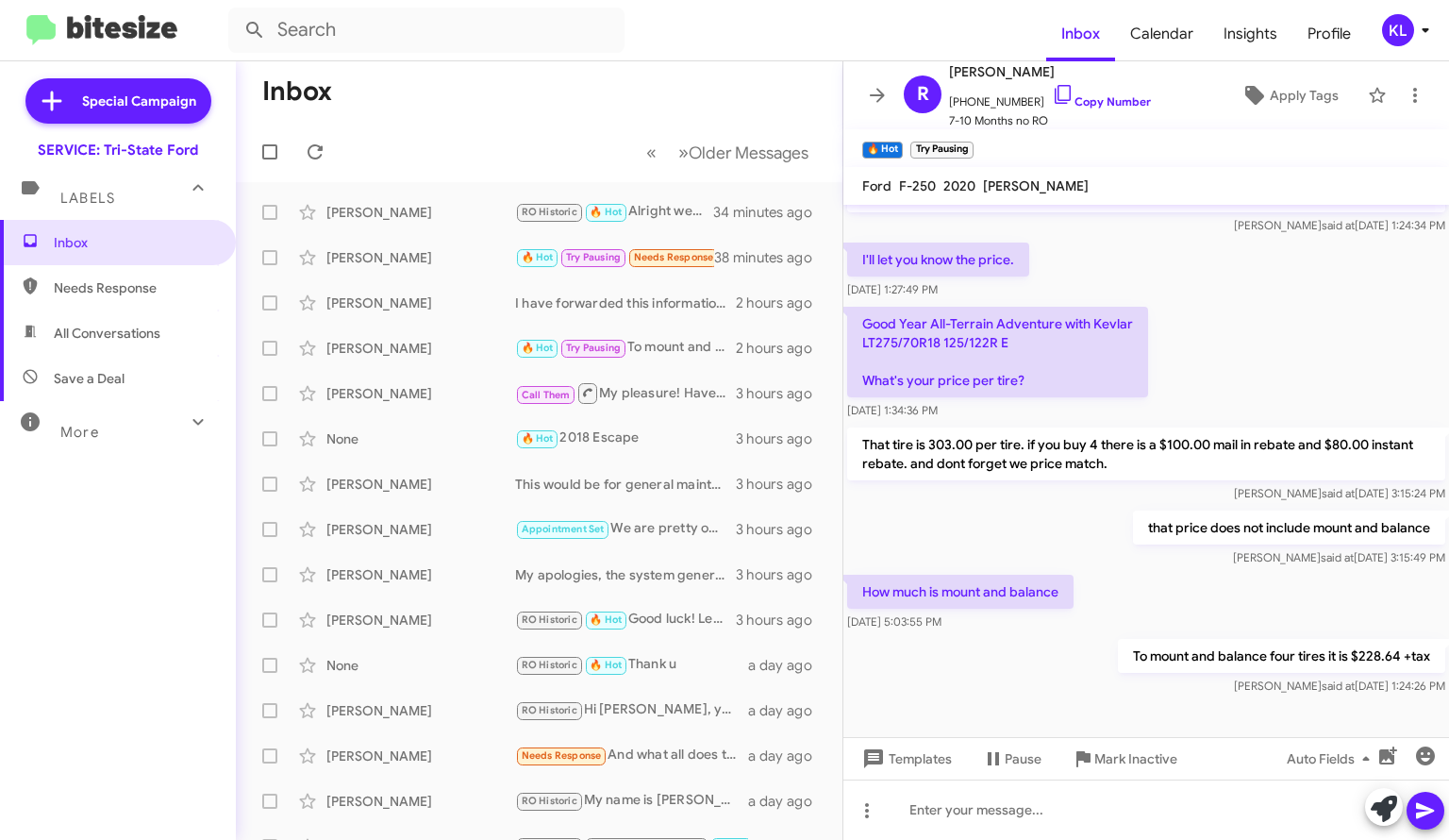
click at [363, 393] on div "[PERSON_NAME]" at bounding box center [421, 393] width 188 height 19
